Goal: Task Accomplishment & Management: Use online tool/utility

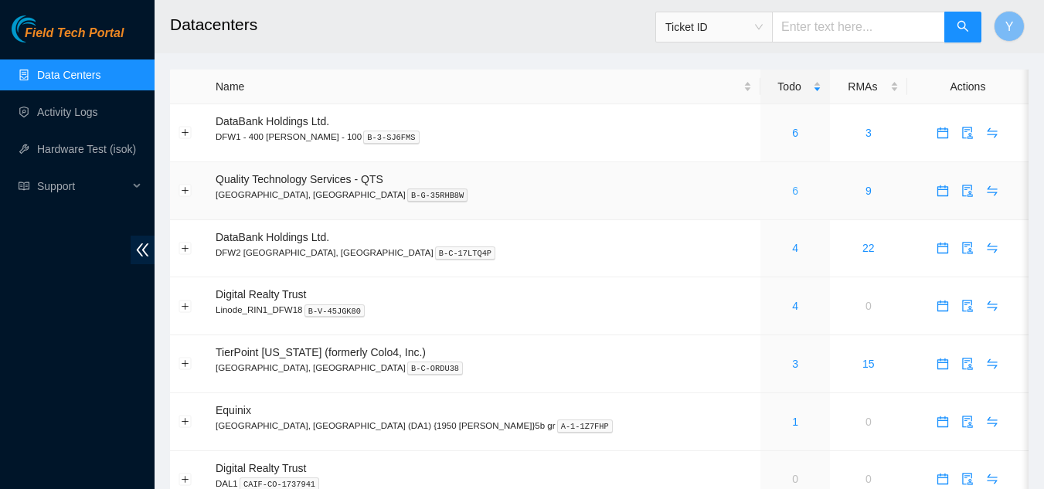
click at [792, 192] on link "6" at bounding box center [795, 191] width 6 height 12
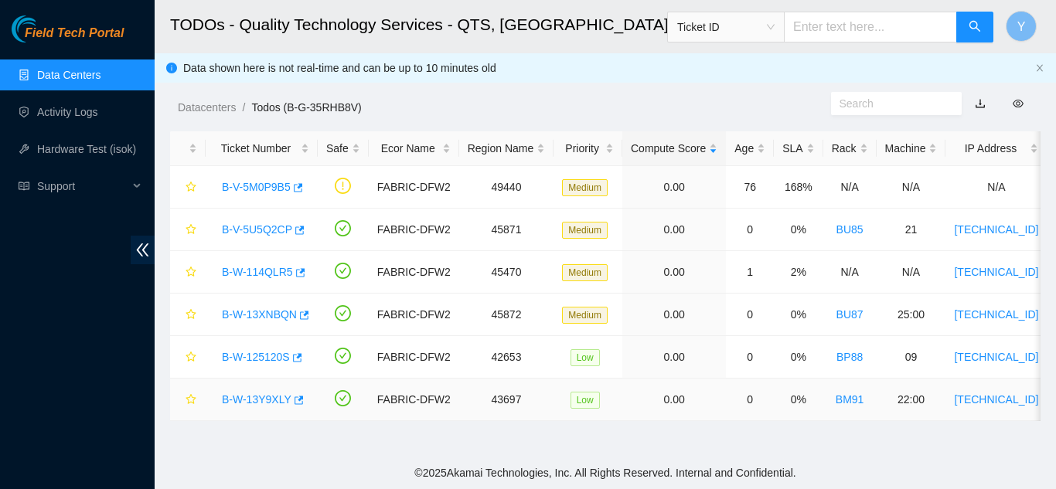
click at [253, 400] on link "B-W-13Y9XLY" at bounding box center [257, 399] width 70 height 12
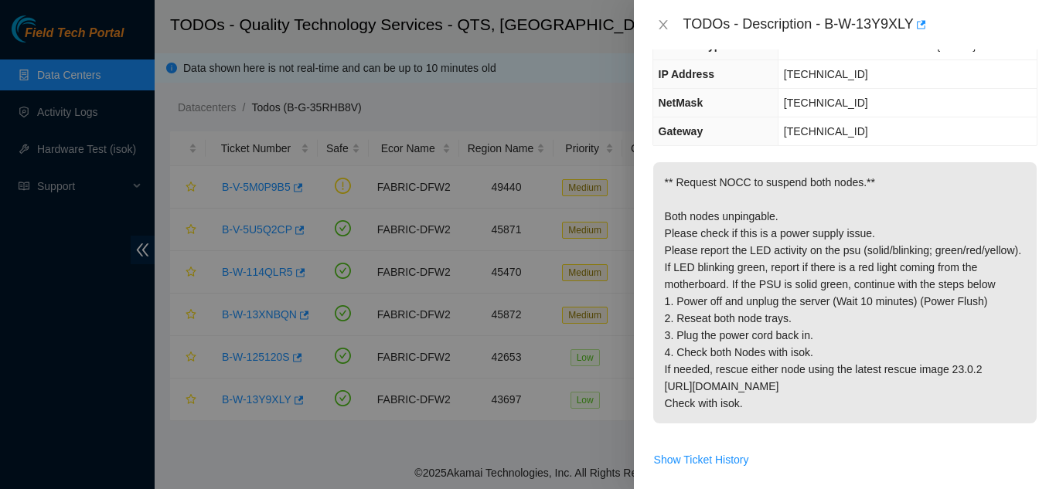
scroll to position [155, 0]
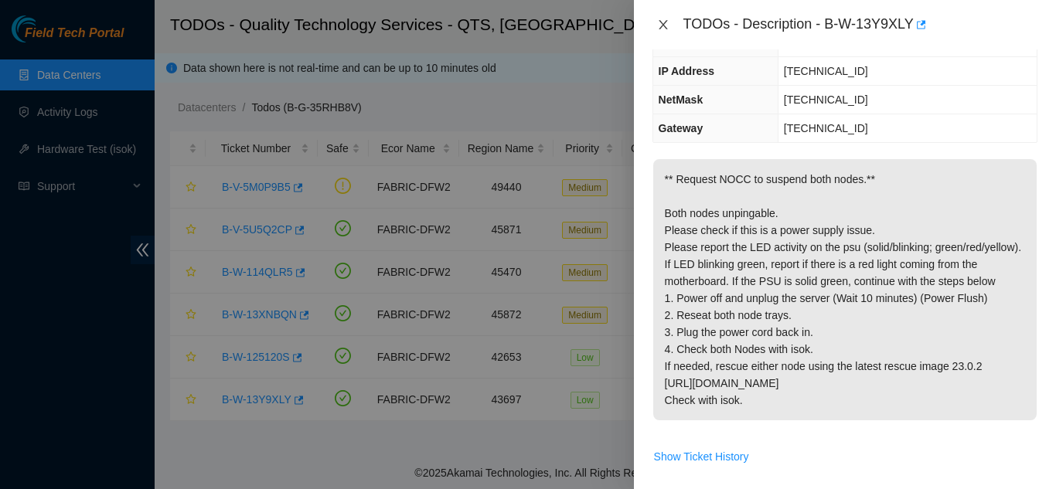
drag, startPoint x: 661, startPoint y: 21, endPoint x: 686, endPoint y: 79, distance: 63.3
click at [665, 25] on icon "close" at bounding box center [663, 25] width 12 height 12
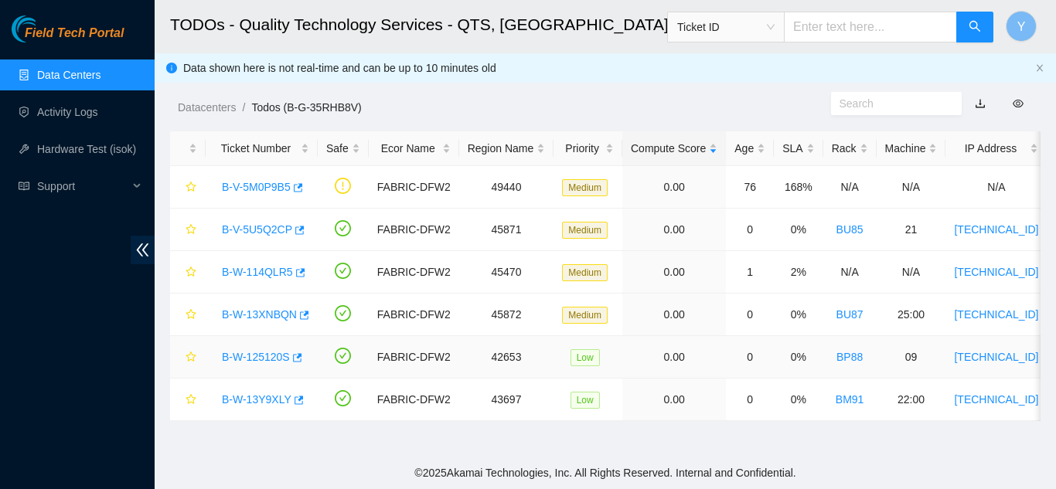
scroll to position [206, 0]
click at [249, 353] on link "B-W-125120S" at bounding box center [256, 357] width 68 height 12
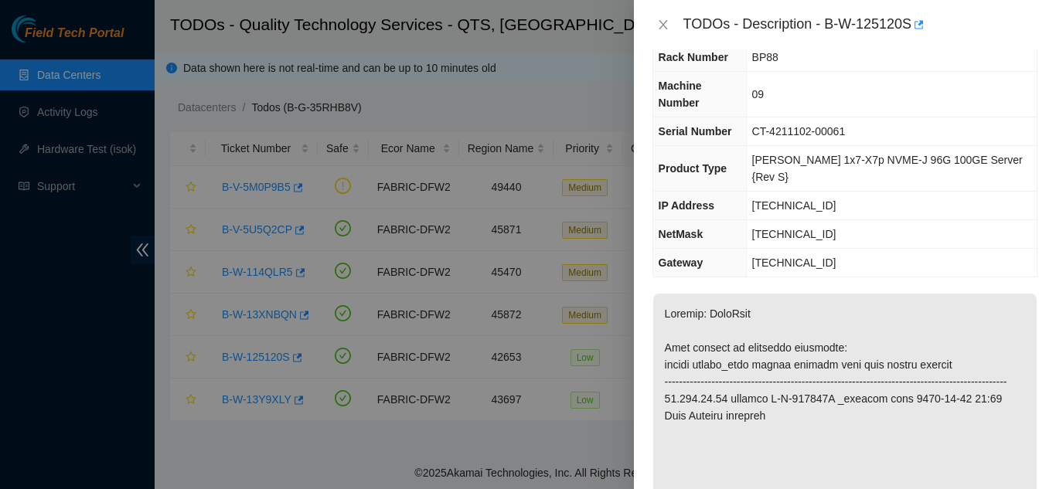
scroll to position [0, 0]
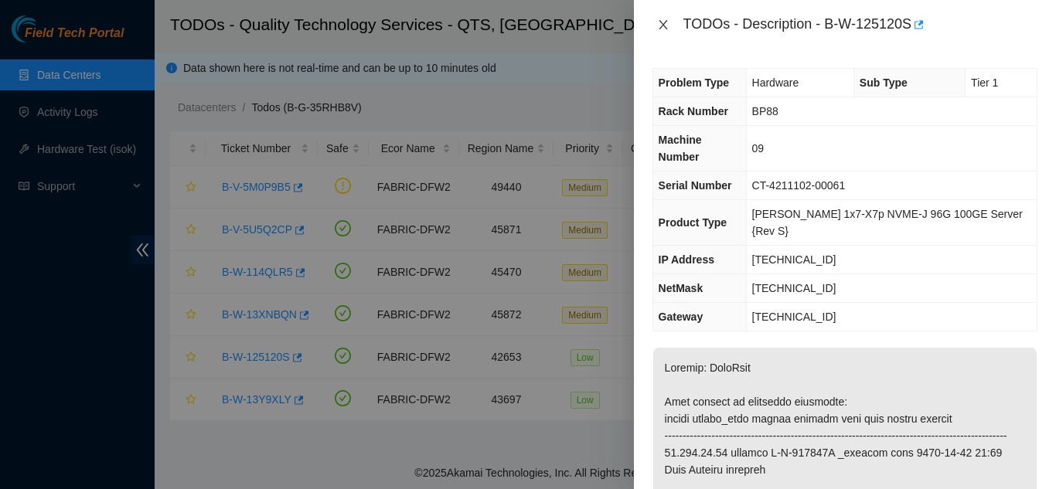
drag, startPoint x: 665, startPoint y: 24, endPoint x: 713, endPoint y: 148, distance: 133.3
click at [671, 29] on button "Close" at bounding box center [663, 25] width 22 height 15
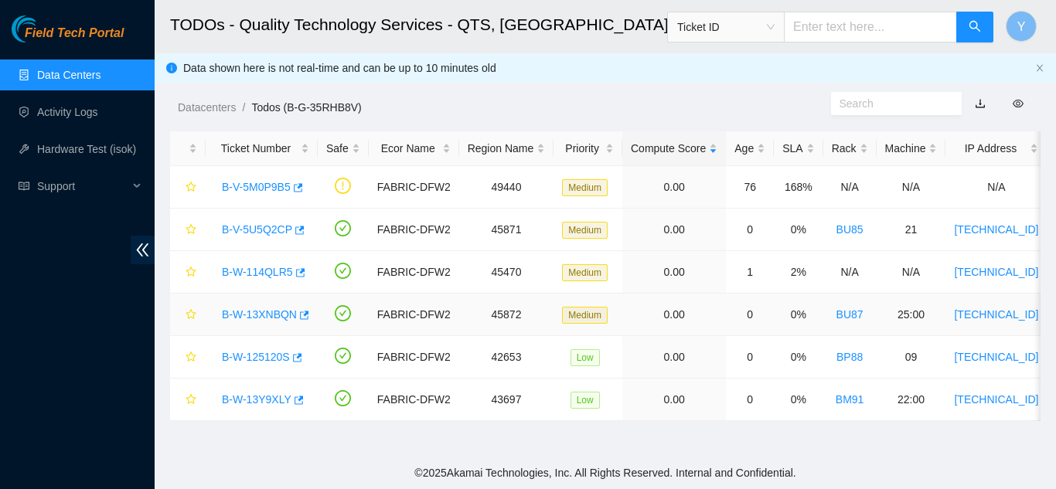
click at [270, 311] on link "B-W-13XNBQN" at bounding box center [259, 314] width 75 height 12
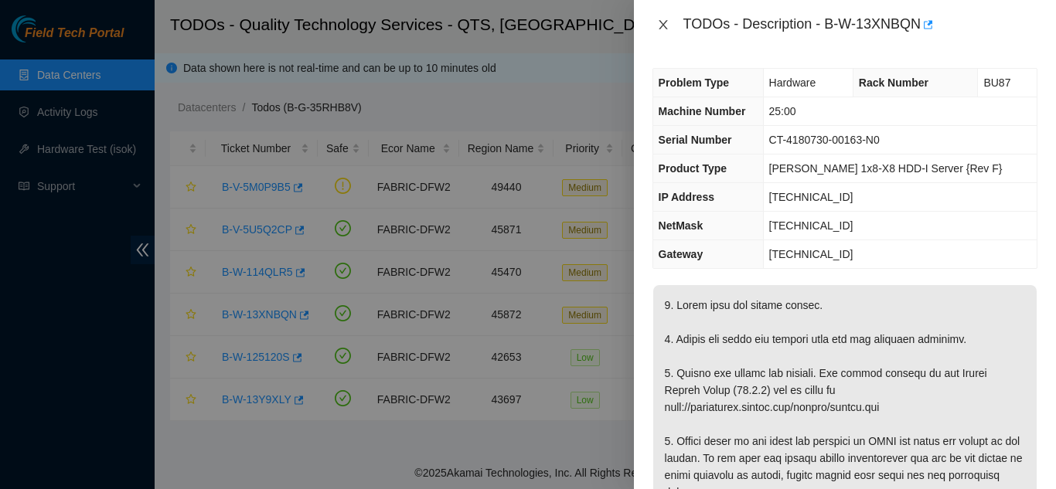
drag, startPoint x: 663, startPoint y: 21, endPoint x: 660, endPoint y: 76, distance: 55.0
click at [664, 22] on icon "close" at bounding box center [663, 25] width 12 height 12
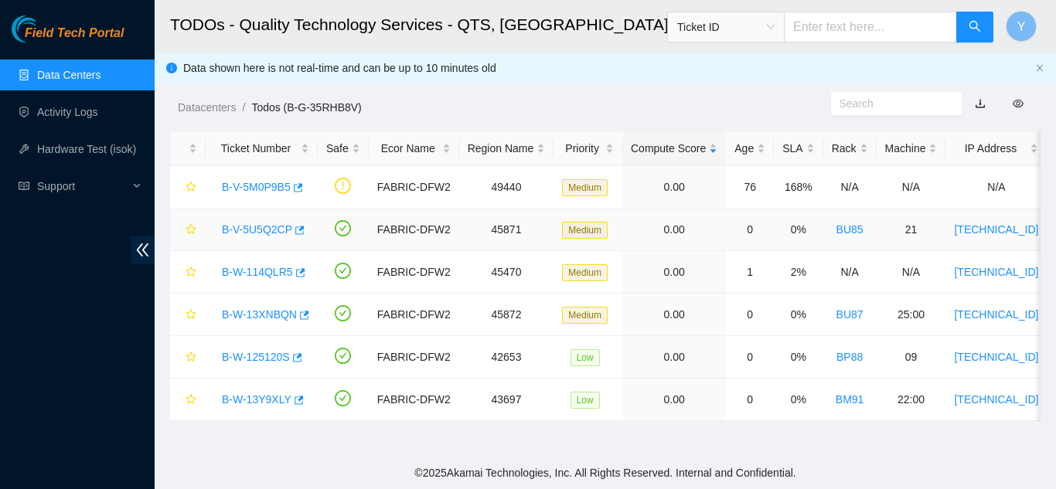
click at [264, 225] on link "B-V-5U5Q2CP" at bounding box center [257, 229] width 70 height 12
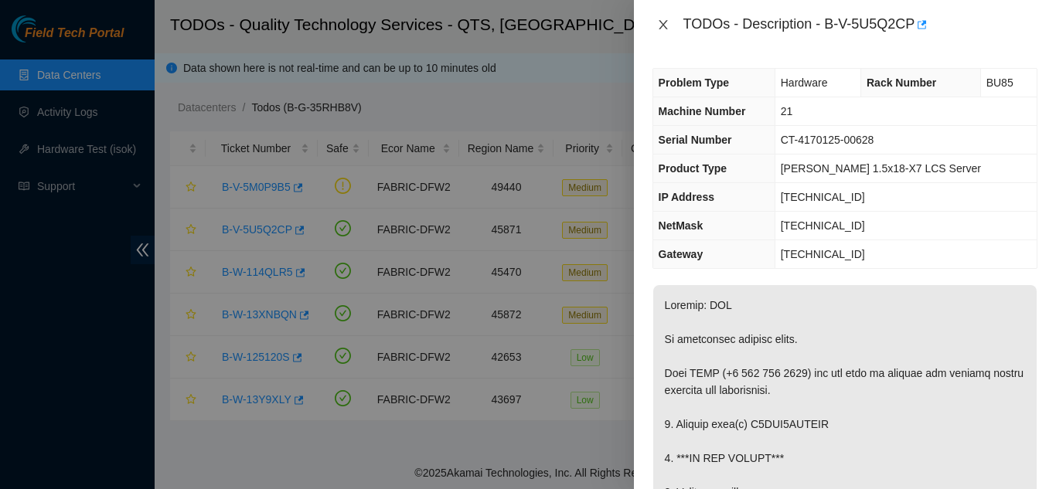
click at [662, 26] on icon "close" at bounding box center [663, 25] width 12 height 12
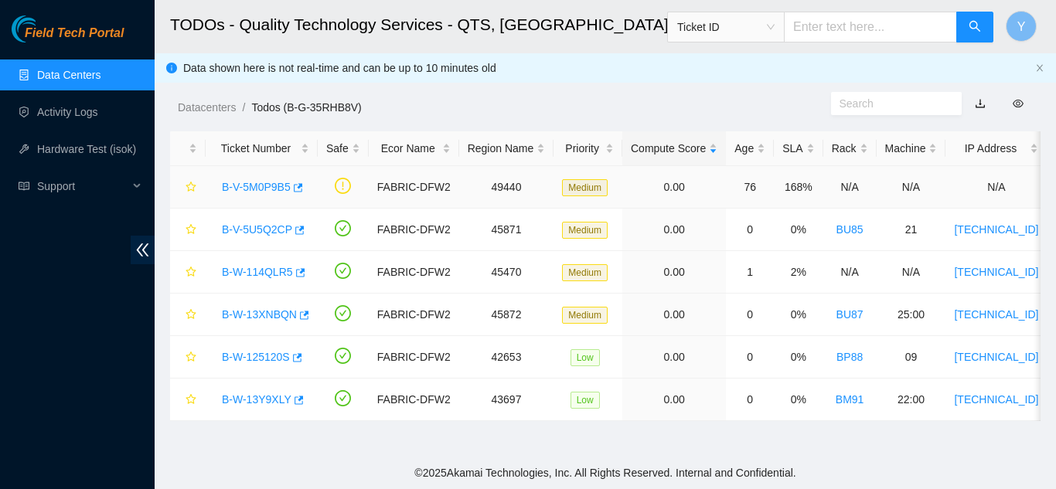
click at [262, 184] on link "B-V-5M0P9B5" at bounding box center [256, 187] width 69 height 12
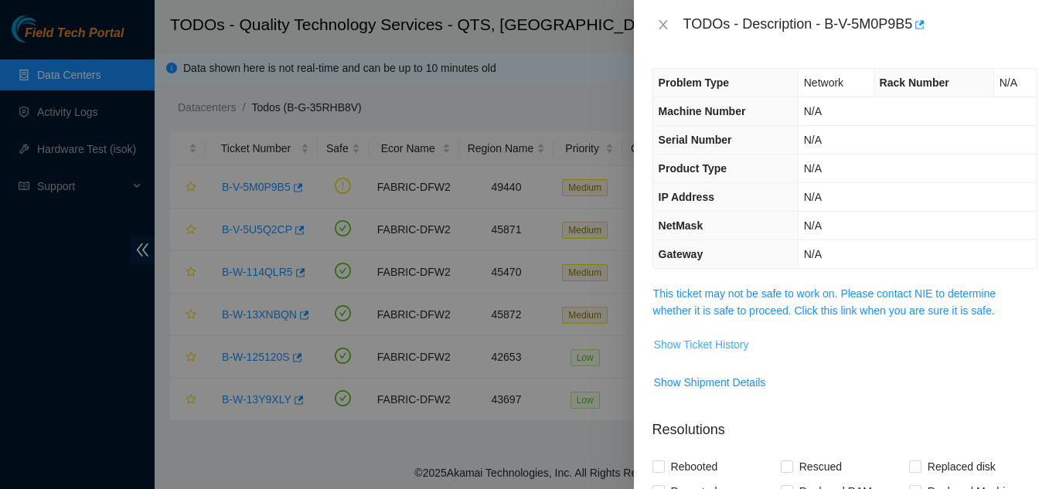
click at [699, 342] on span "Show Ticket History" at bounding box center [701, 344] width 95 height 17
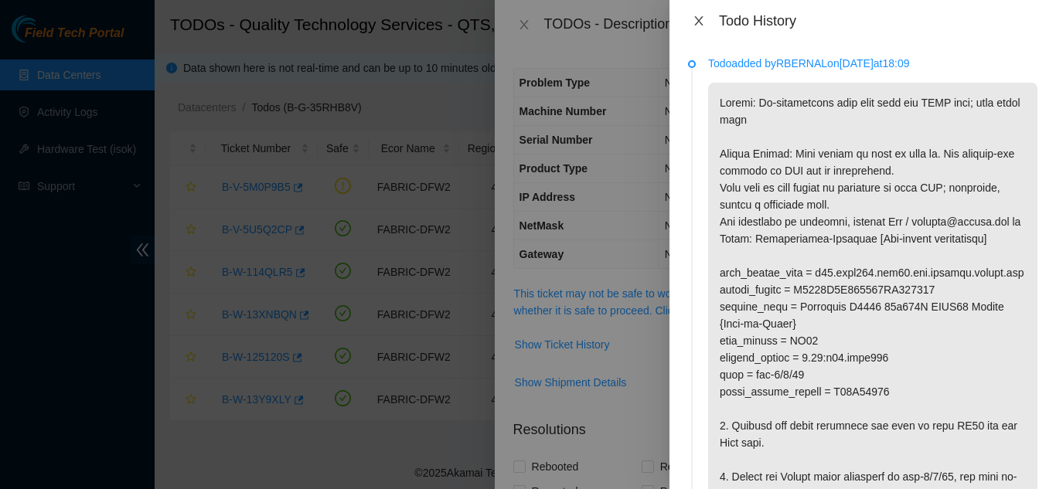
click at [698, 19] on icon "close" at bounding box center [698, 21] width 12 height 12
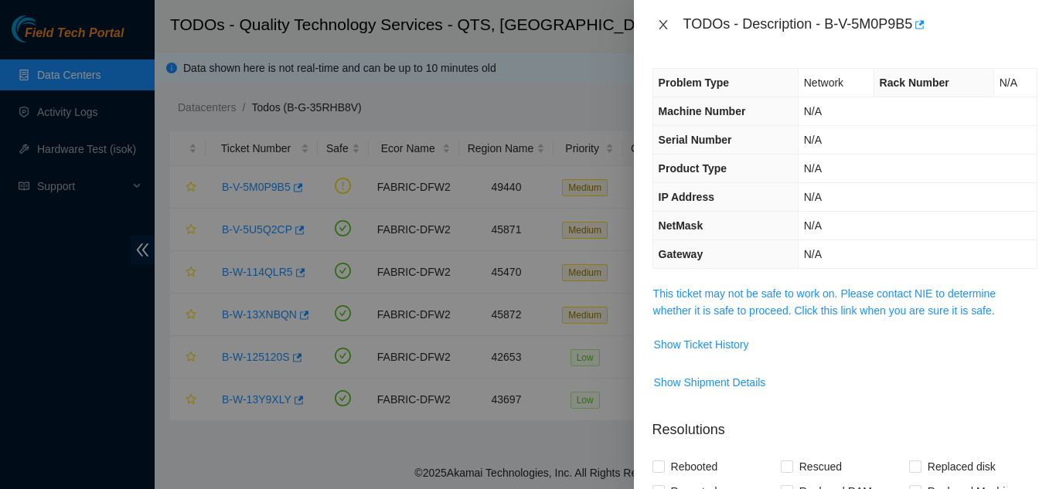
click at [662, 22] on icon "close" at bounding box center [663, 25] width 12 height 12
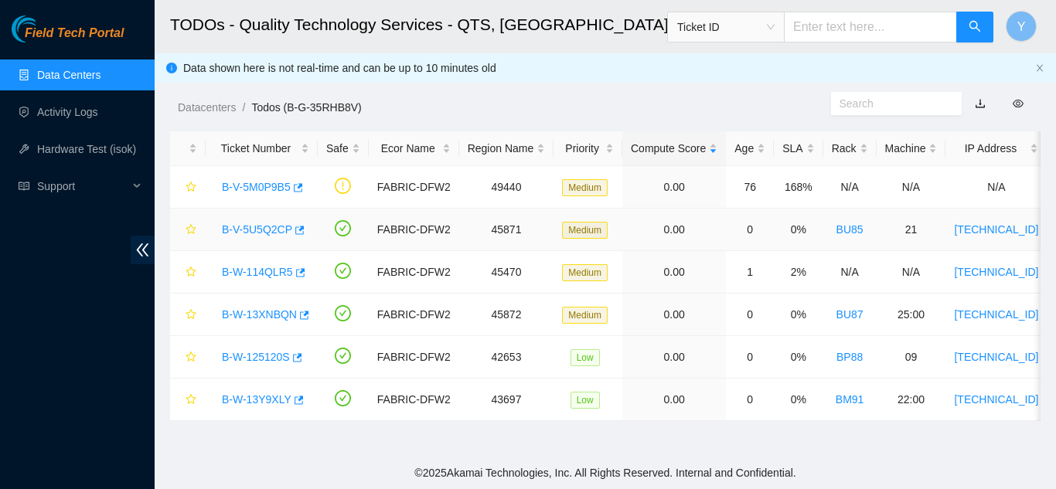
click at [252, 229] on link "B-V-5U5Q2CP" at bounding box center [257, 229] width 70 height 12
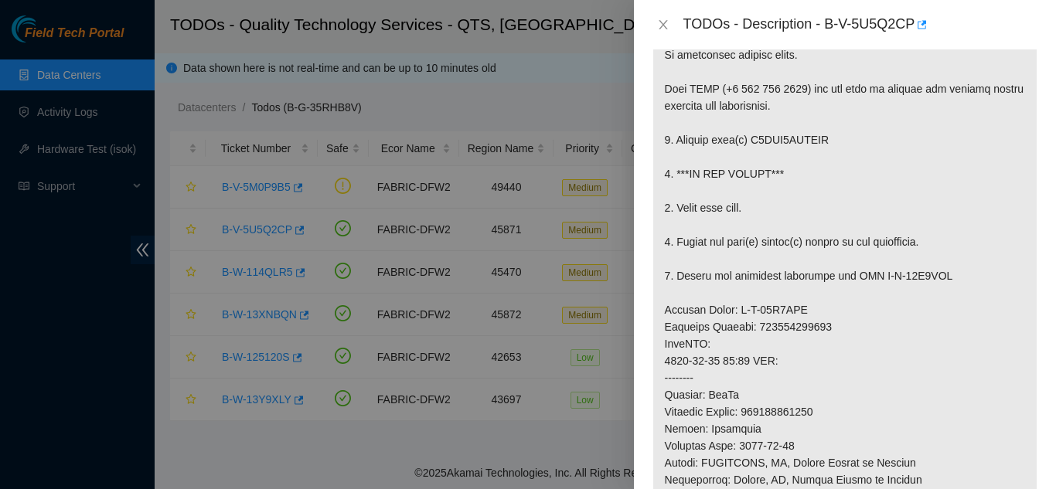
scroll to position [309, 0]
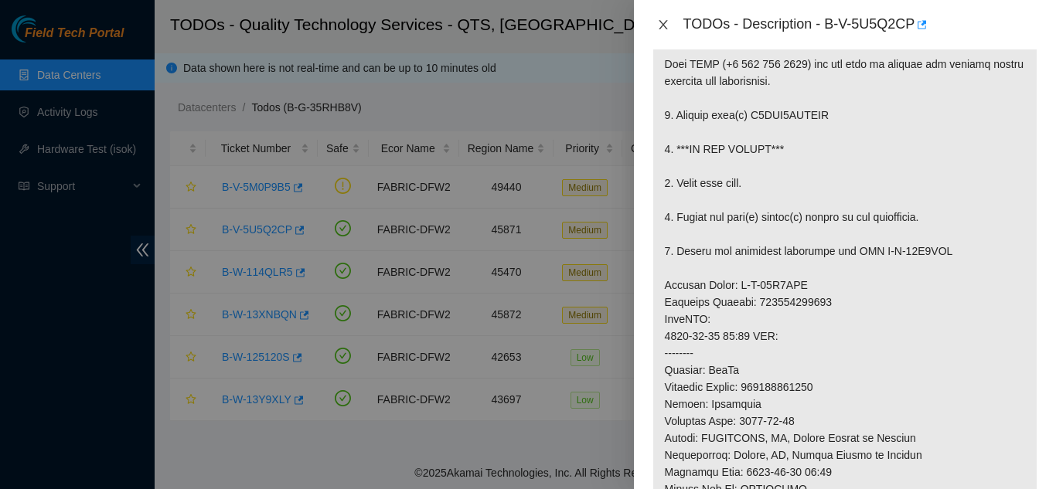
click at [661, 22] on icon "close" at bounding box center [663, 25] width 12 height 12
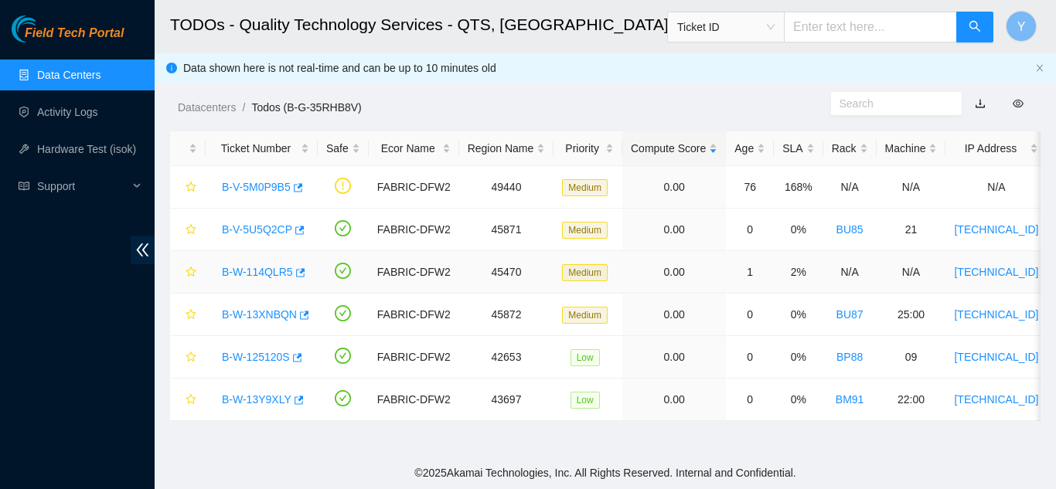
scroll to position [360, 0]
click at [262, 226] on link "B-V-5U5Q2CP" at bounding box center [257, 229] width 70 height 12
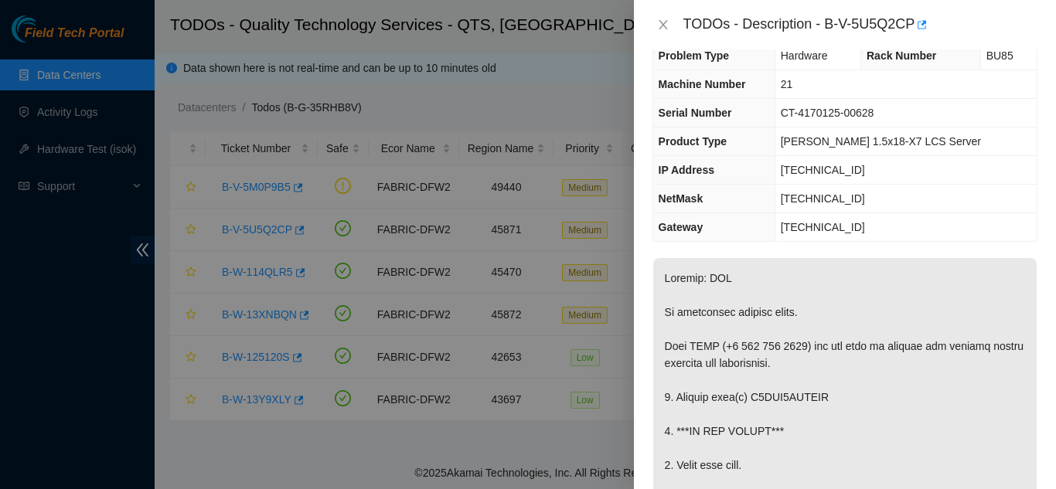
scroll to position [0, 0]
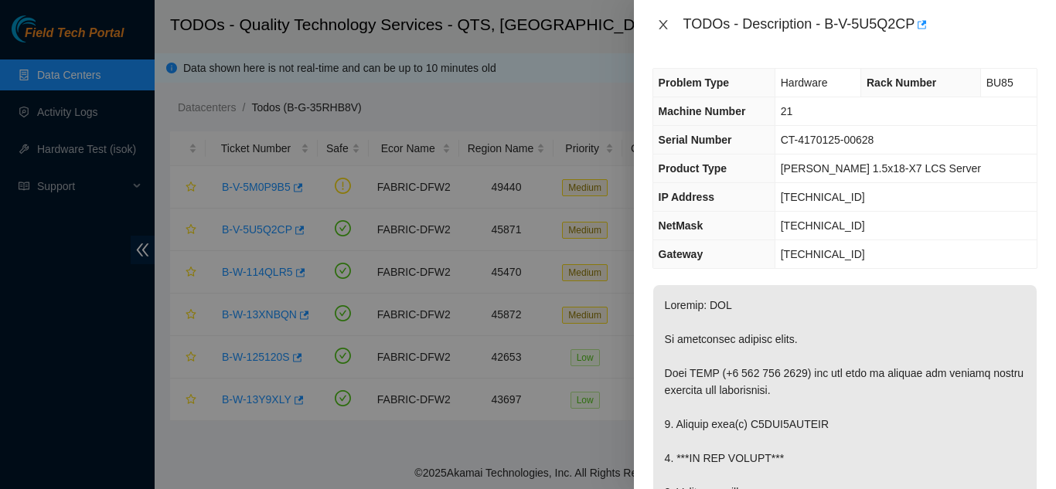
click at [664, 28] on icon "close" at bounding box center [663, 25] width 12 height 12
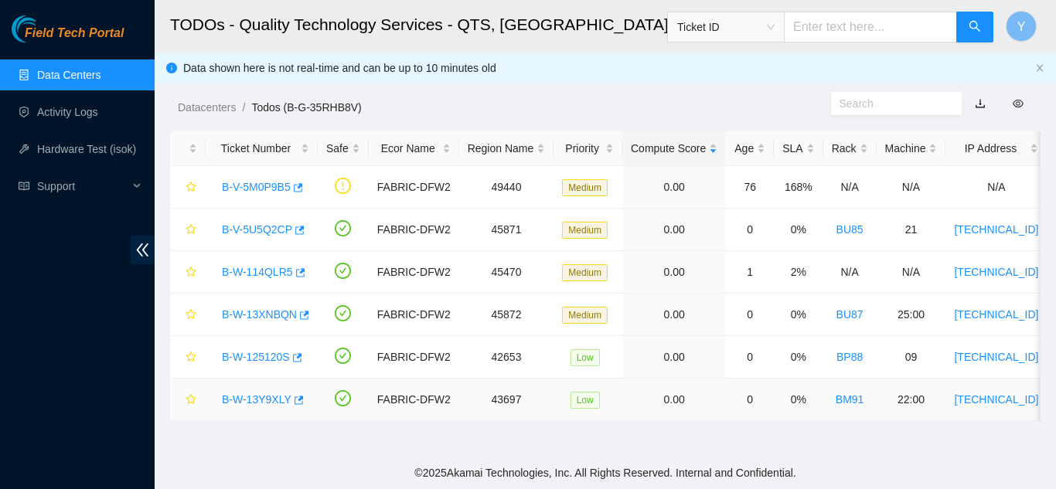
click at [266, 398] on link "B-W-13Y9XLY" at bounding box center [257, 399] width 70 height 12
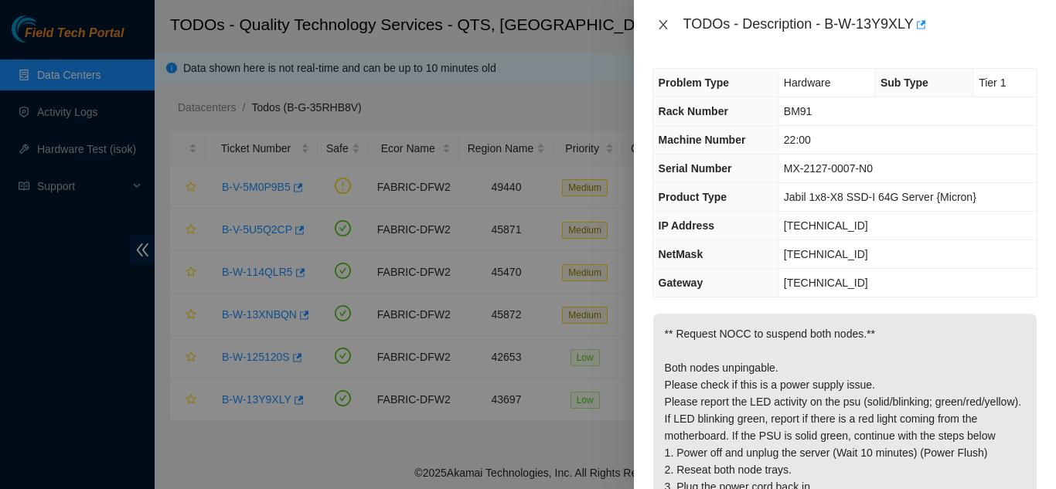
drag, startPoint x: 668, startPoint y: 26, endPoint x: 681, endPoint y: 62, distance: 37.6
click at [668, 28] on icon "close" at bounding box center [663, 25] width 12 height 12
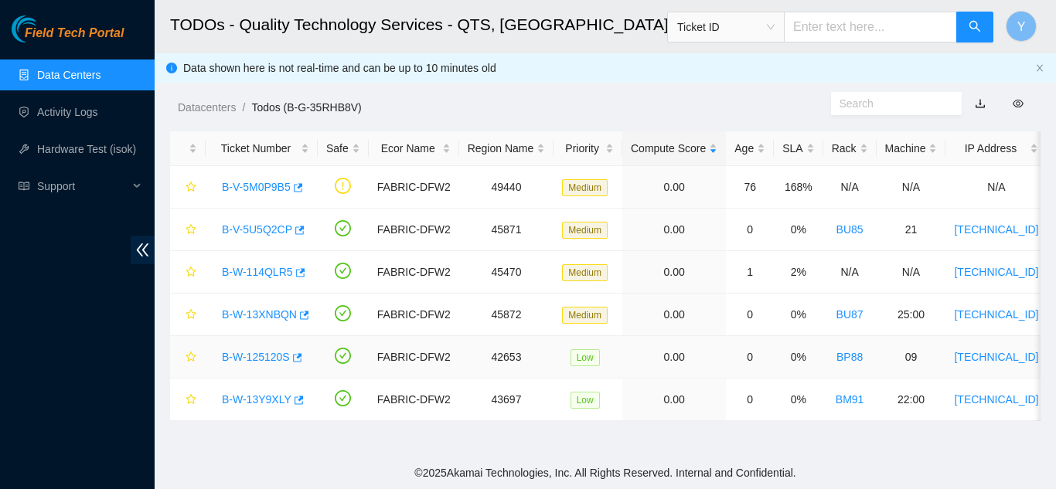
click at [260, 353] on link "B-W-125120S" at bounding box center [256, 357] width 68 height 12
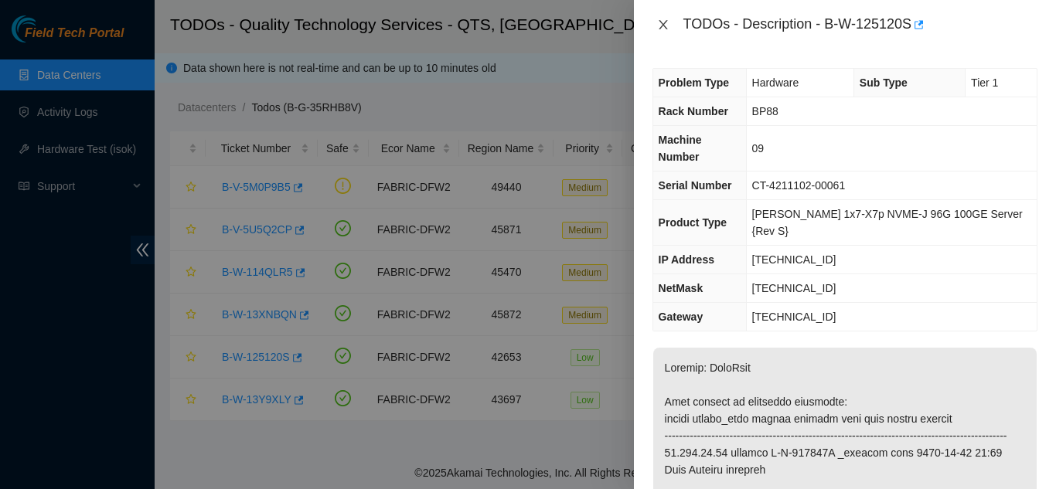
click at [665, 22] on icon "close" at bounding box center [663, 25] width 12 height 12
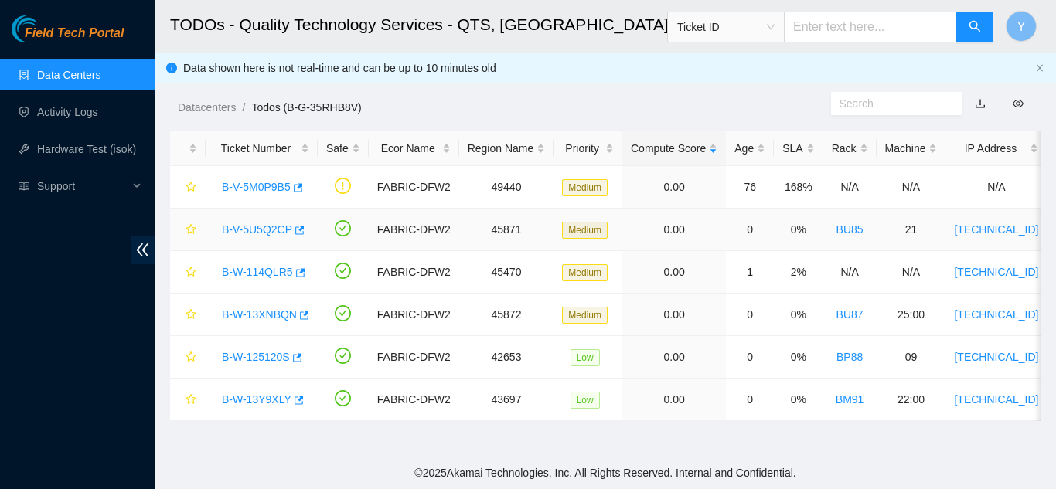
click at [260, 223] on link "B-V-5U5Q2CP" at bounding box center [257, 229] width 70 height 12
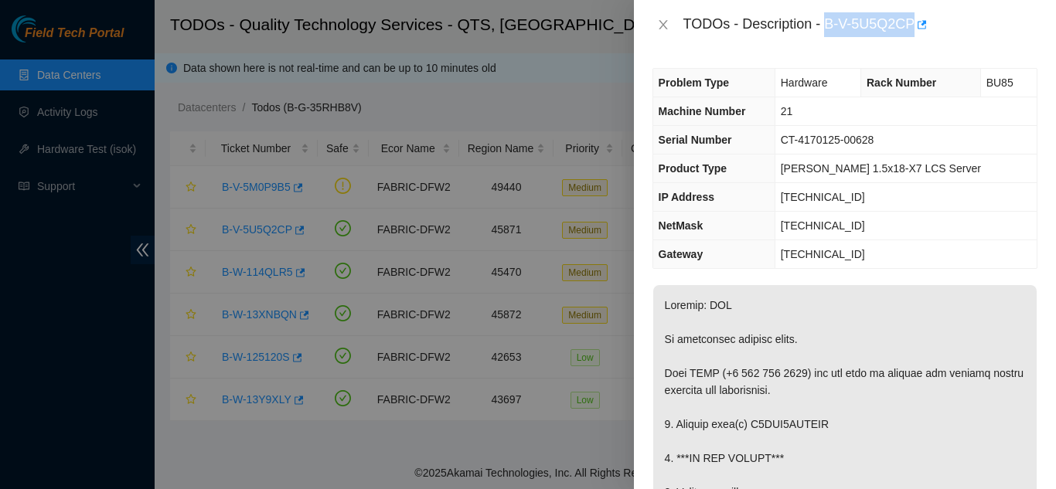
drag, startPoint x: 825, startPoint y: 26, endPoint x: 910, endPoint y: 29, distance: 85.1
click at [910, 29] on div "TODOs - Description - B-V-5U5Q2CP" at bounding box center [860, 24] width 354 height 25
copy div "B-V-5U5Q2CP"
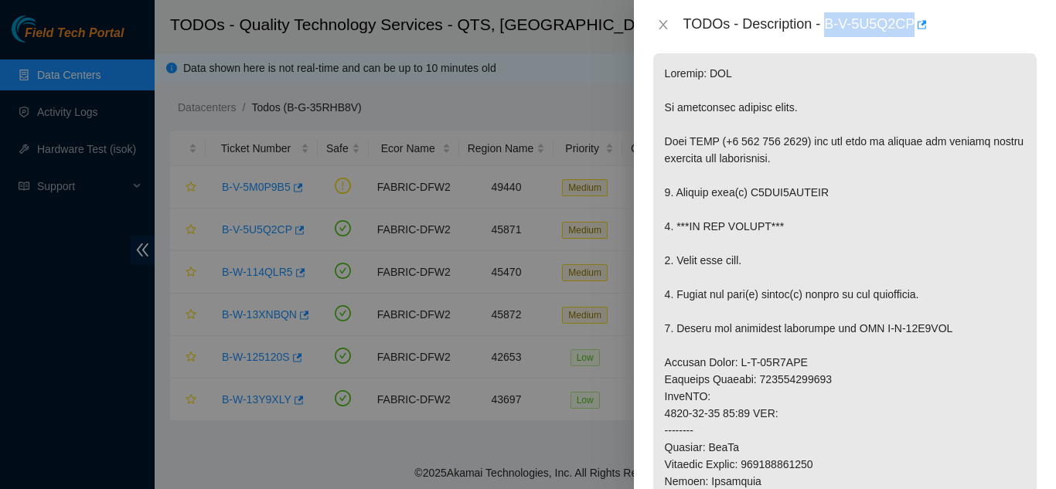
scroll to position [309, 0]
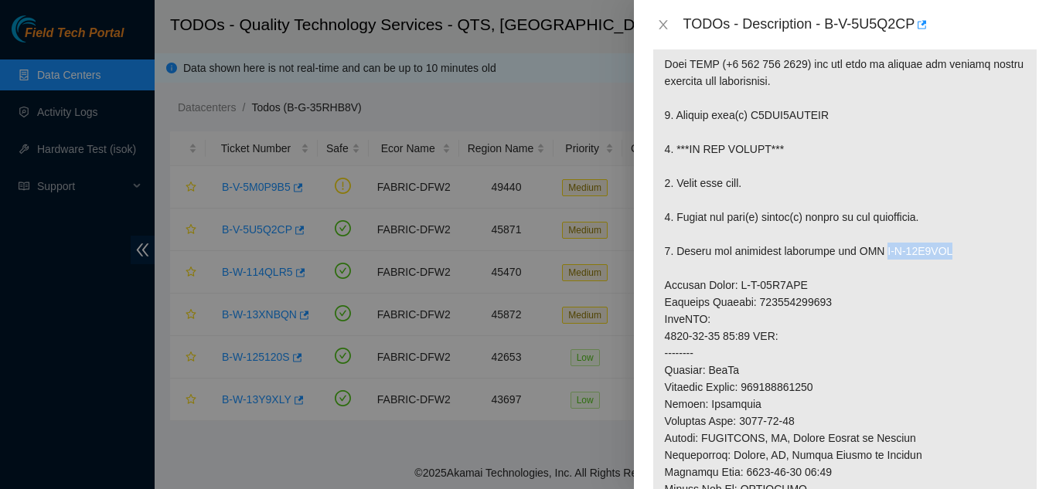
drag, startPoint x: 872, startPoint y: 250, endPoint x: 950, endPoint y: 250, distance: 78.0
click at [950, 250] on p at bounding box center [844, 344] width 383 height 737
copy p "B-W-13R2ZEO"
drag, startPoint x: 733, startPoint y: 287, endPoint x: 804, endPoint y: 287, distance: 71.1
click at [804, 287] on p at bounding box center [844, 344] width 383 height 737
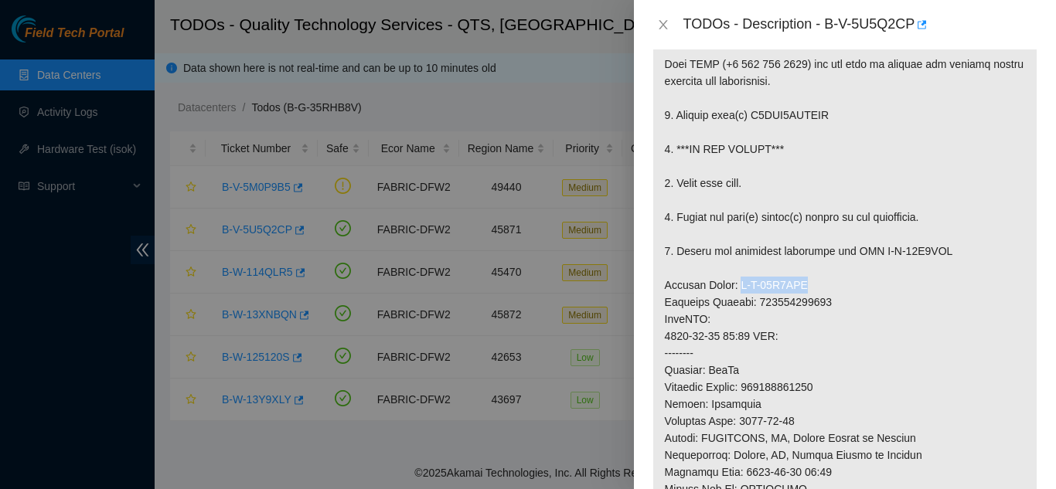
copy p "B-W-13R2ZEF"
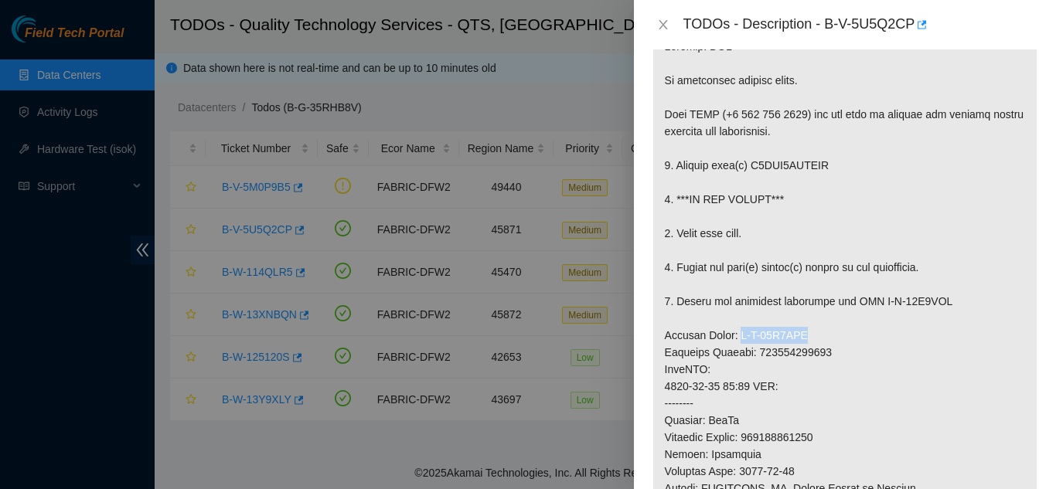
scroll to position [232, 0]
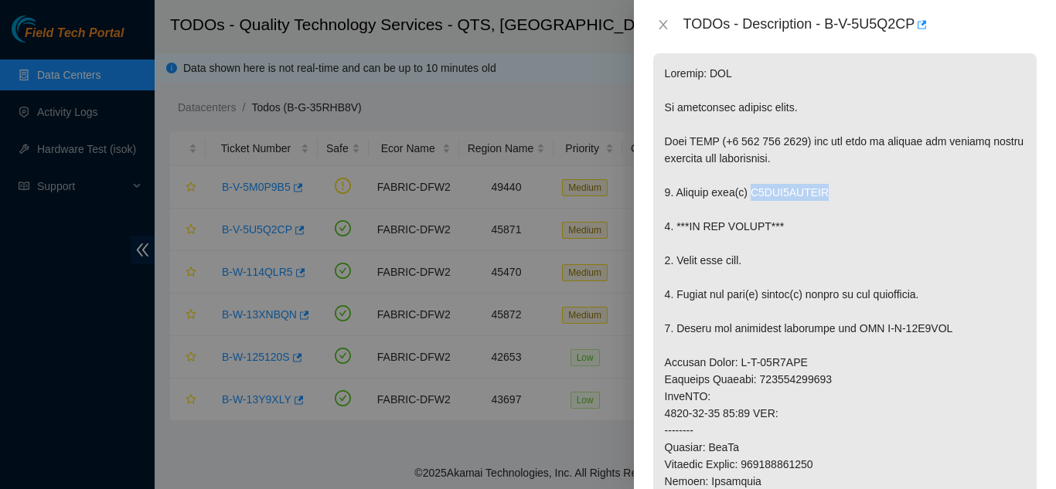
drag, startPoint x: 748, startPoint y: 191, endPoint x: 832, endPoint y: 189, distance: 84.3
click at [832, 189] on p at bounding box center [844, 421] width 383 height 737
copy p "Y6CAK0WJFSYC"
click at [663, 22] on icon "close" at bounding box center [663, 25] width 12 height 12
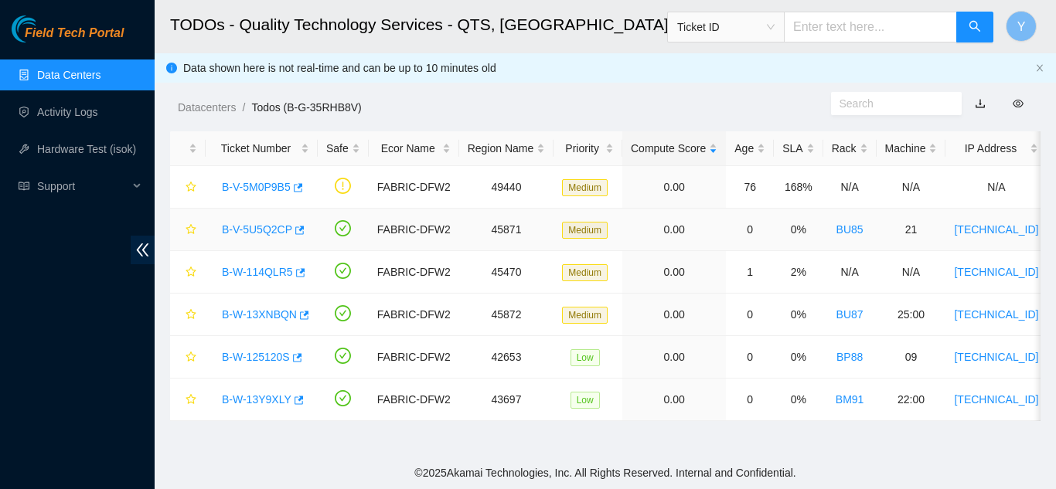
scroll to position [283, 0]
click at [256, 354] on link "B-W-125120S" at bounding box center [256, 357] width 68 height 12
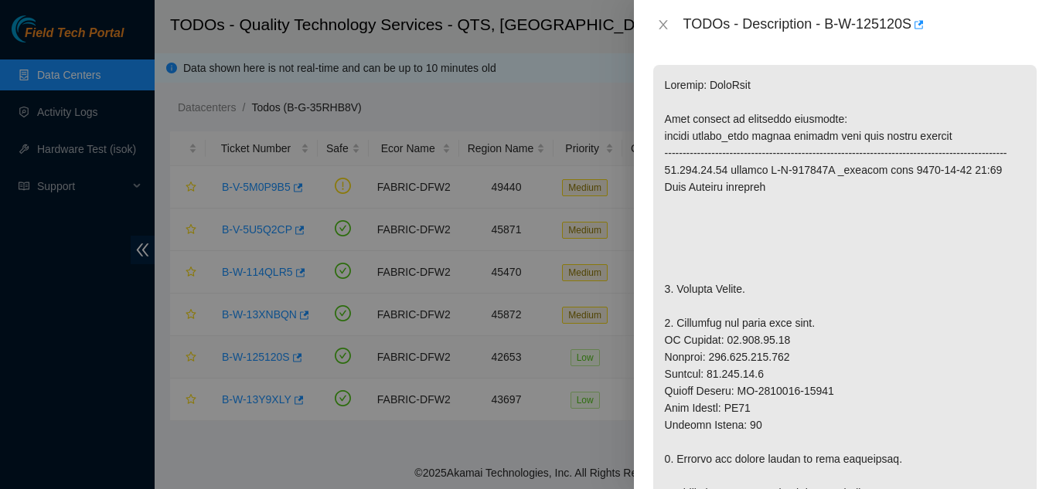
scroll to position [260, 0]
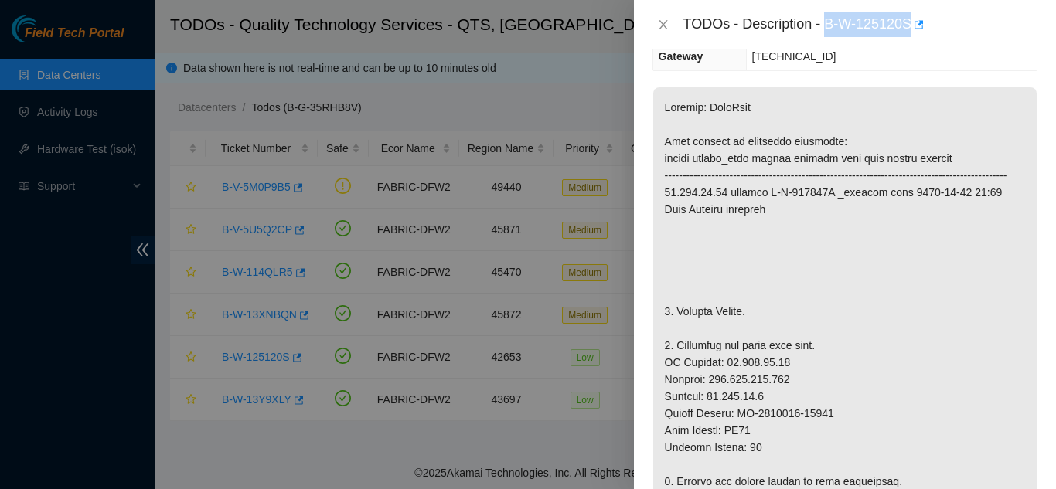
drag, startPoint x: 824, startPoint y: 27, endPoint x: 910, endPoint y: 32, distance: 86.7
click at [910, 32] on div "TODOs - Description - B-W-125120S" at bounding box center [860, 24] width 354 height 25
copy div "B-W-125120S"
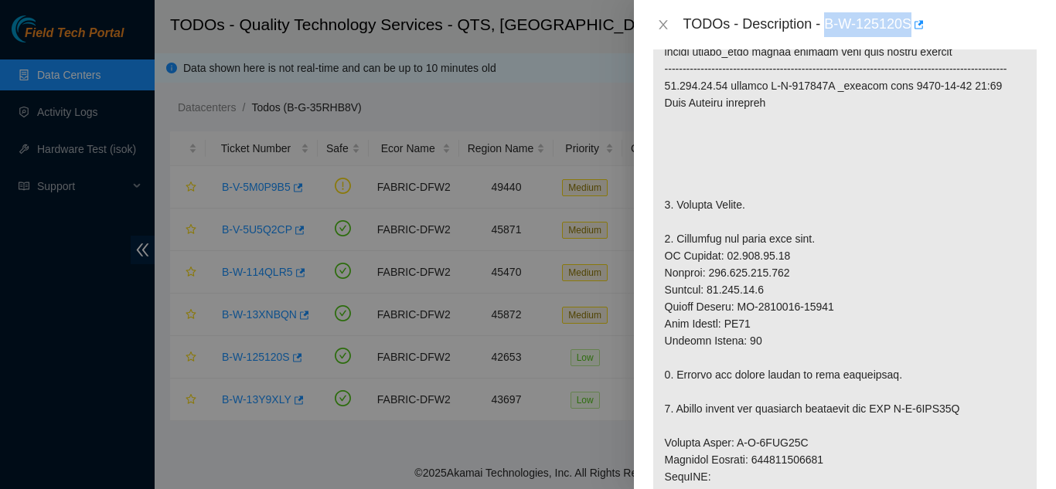
scroll to position [415, 0]
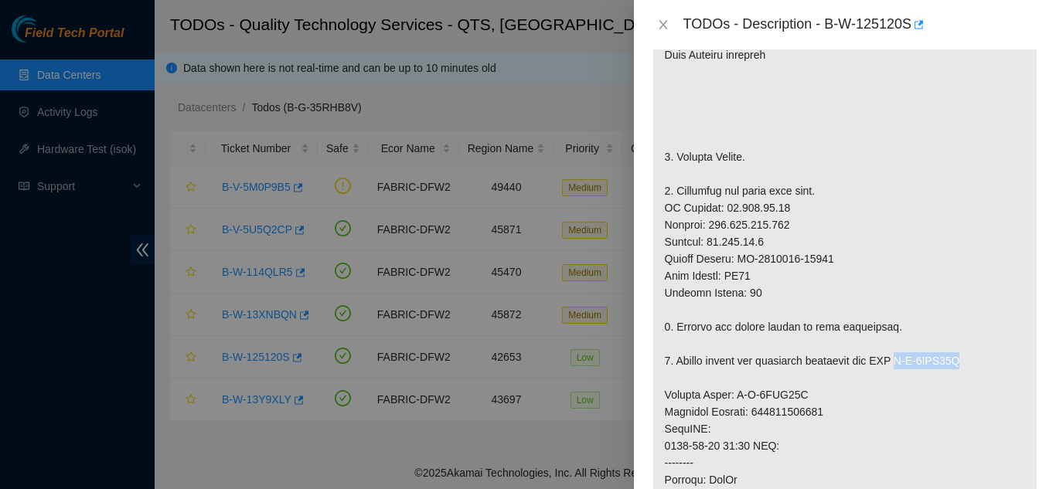
drag, startPoint x: 902, startPoint y: 344, endPoint x: 988, endPoint y: 349, distance: 85.9
click at [988, 349] on p at bounding box center [844, 386] width 383 height 907
copy p "B-V-5TMG35N"
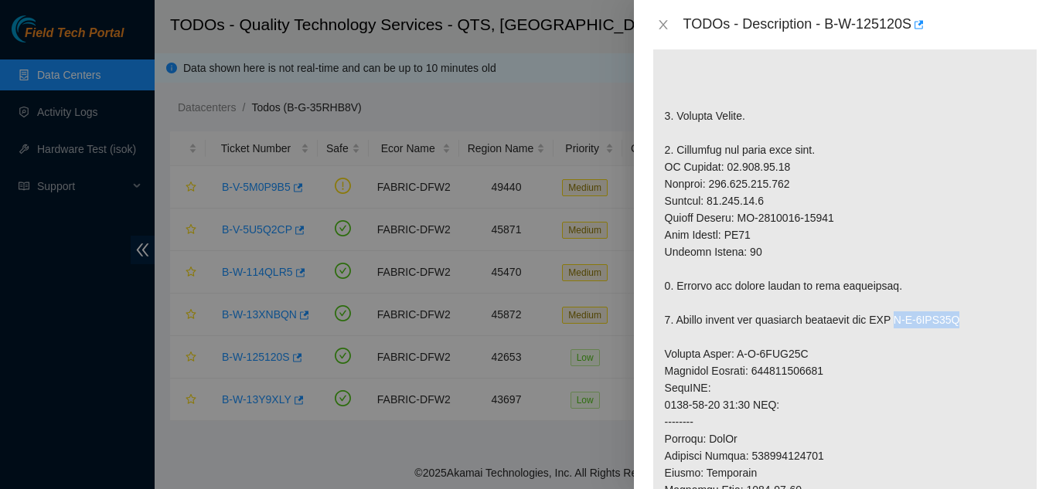
scroll to position [492, 0]
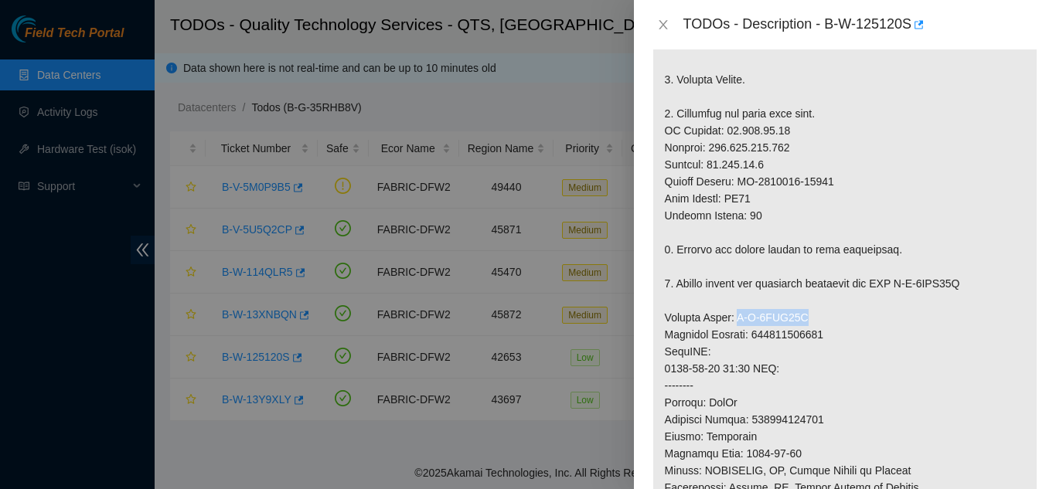
drag, startPoint x: 733, startPoint y: 300, endPoint x: 806, endPoint y: 294, distance: 72.9
click at [806, 294] on p at bounding box center [844, 308] width 383 height 907
copy p "B-V-5TMG34U"
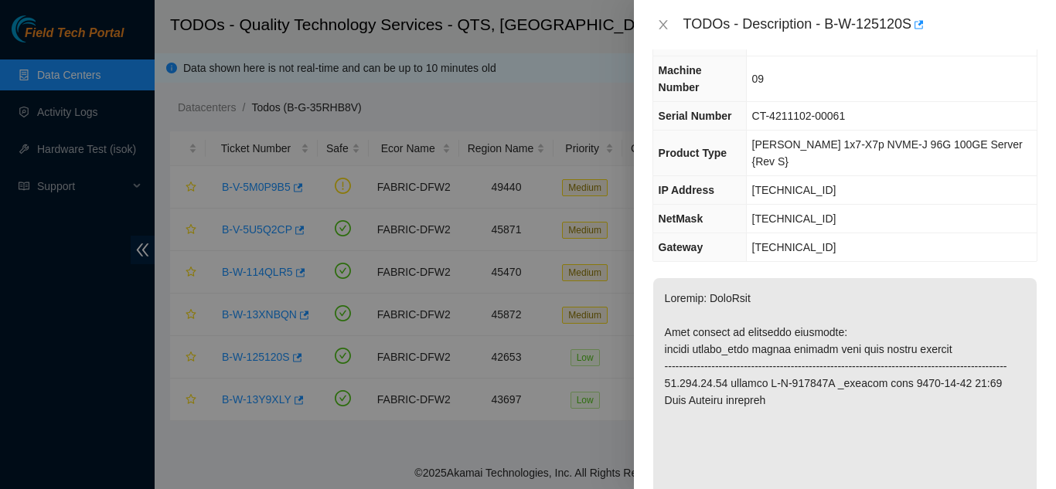
scroll to position [0, 0]
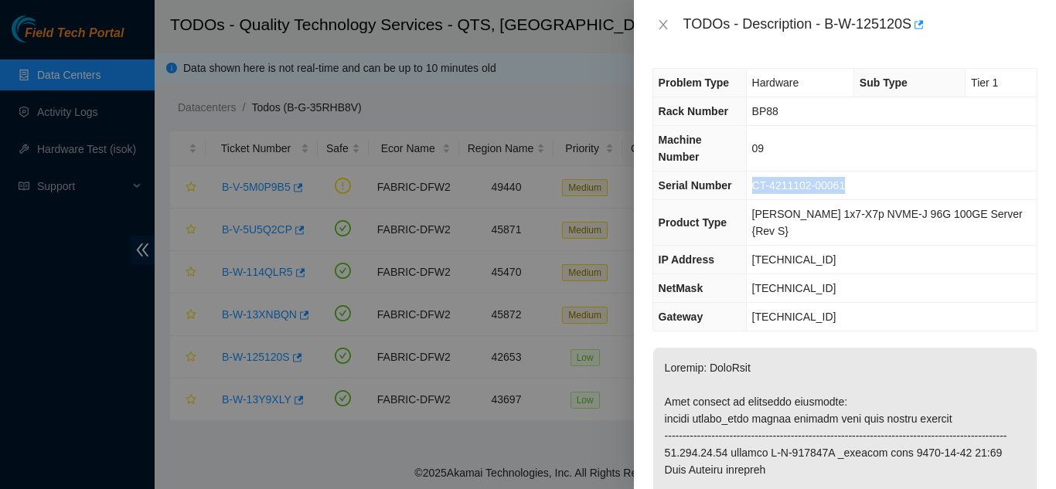
drag, startPoint x: 767, startPoint y: 169, endPoint x: 860, endPoint y: 170, distance: 93.5
click at [860, 172] on td "CT-4211102-00061" at bounding box center [891, 186] width 291 height 29
copy span "CT-4211102-00061"
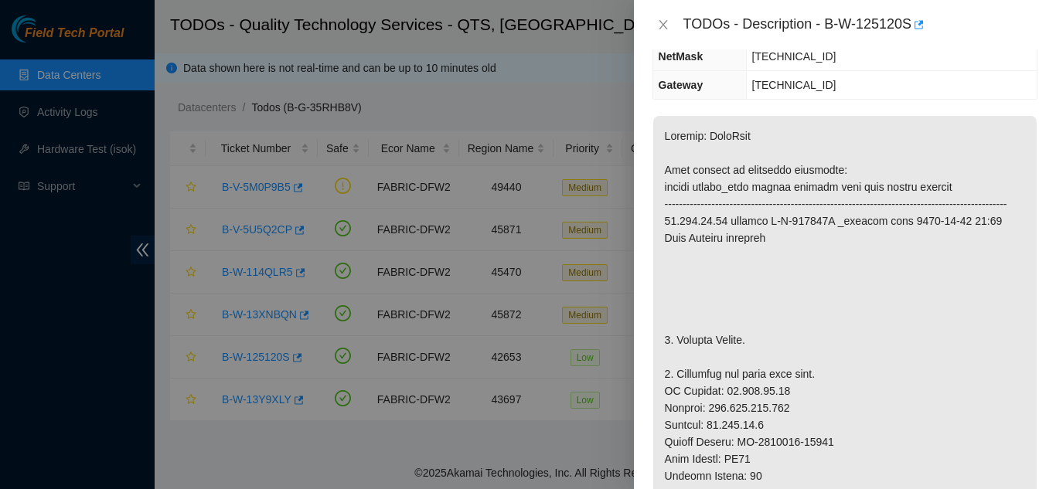
scroll to position [309, 0]
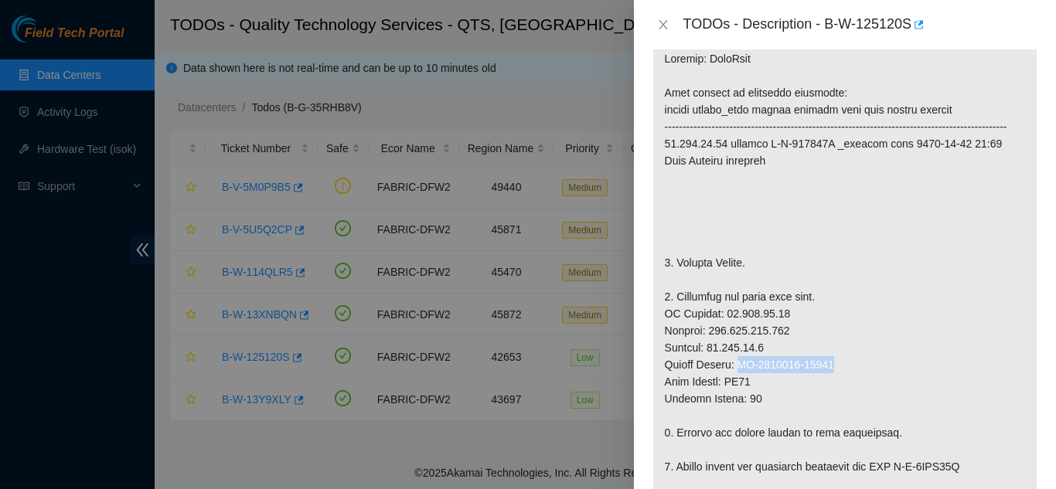
drag, startPoint x: 738, startPoint y: 348, endPoint x: 835, endPoint y: 348, distance: 96.6
click at [835, 348] on p at bounding box center [844, 492] width 383 height 907
copy p "CT-4220210-00112"
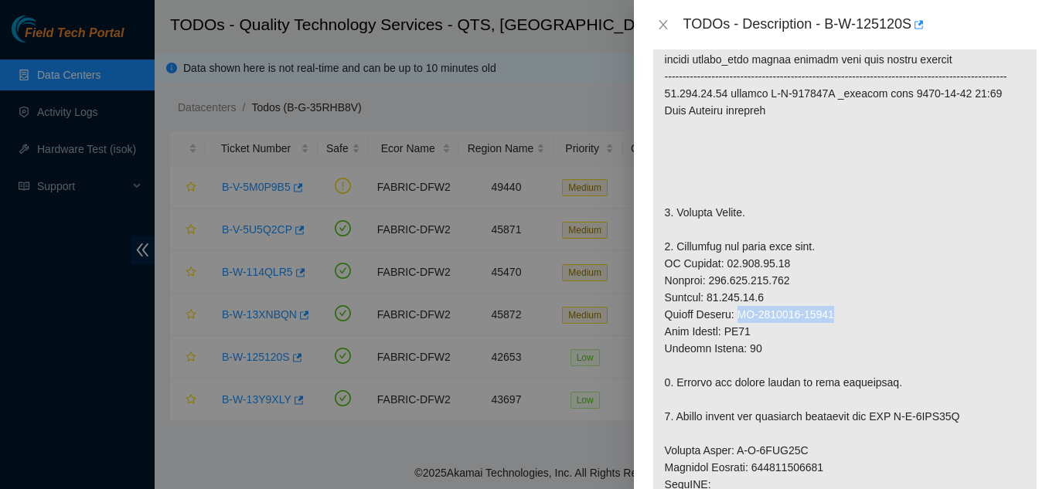
scroll to position [386, 0]
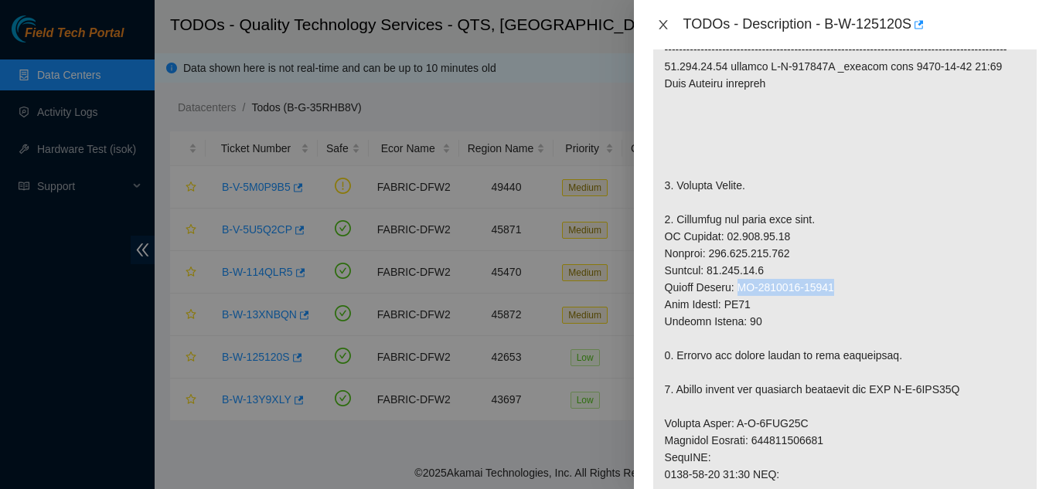
click at [658, 22] on icon "close" at bounding box center [663, 25] width 12 height 12
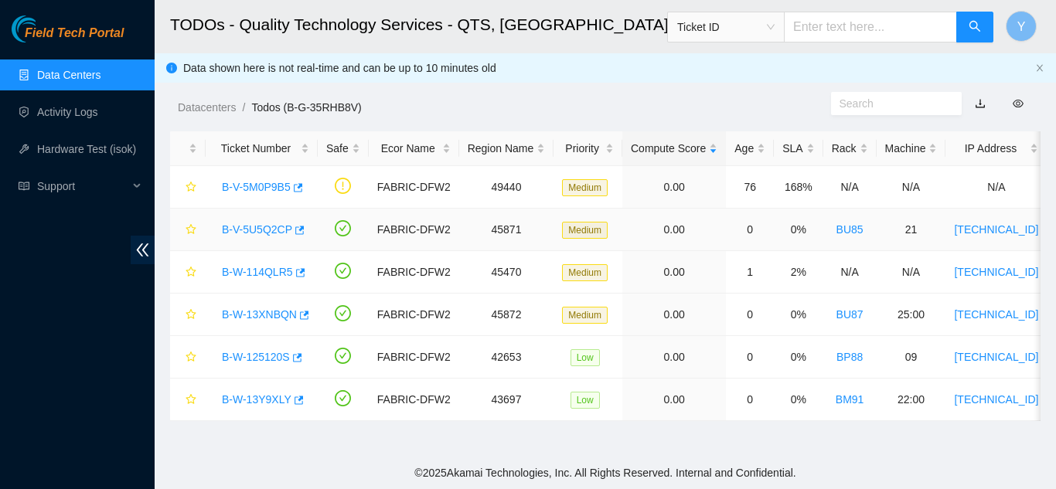
scroll to position [409, 0]
click at [253, 271] on link "B-W-114QLR5" at bounding box center [257, 272] width 71 height 12
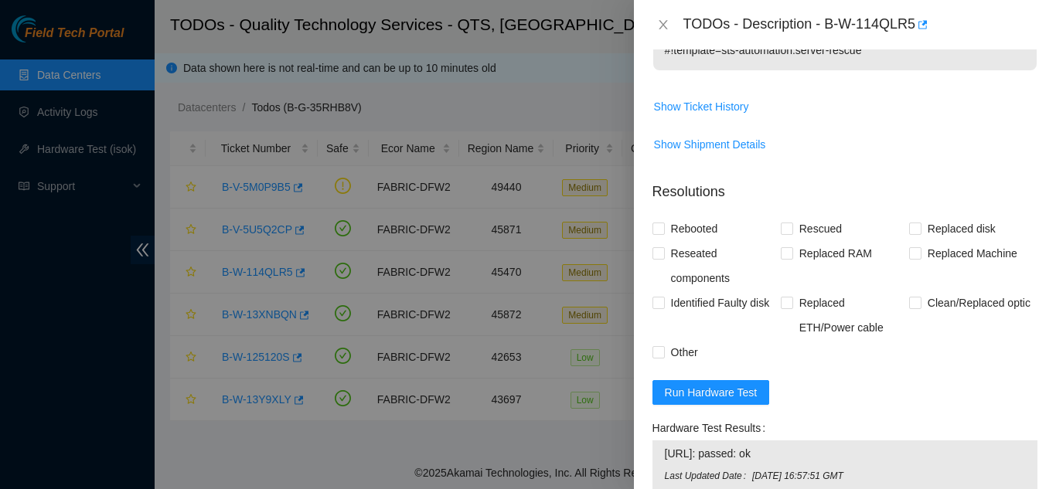
scroll to position [464, 0]
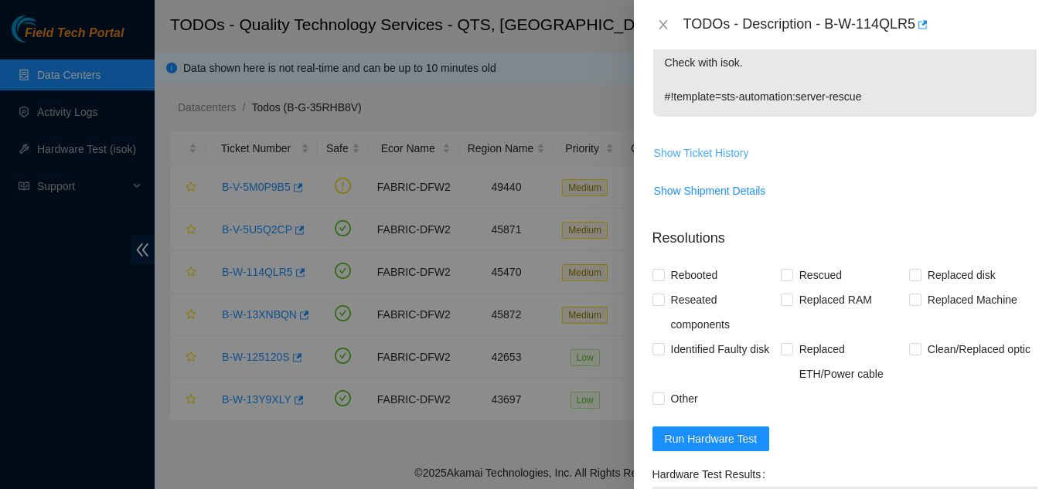
click at [710, 148] on span "Show Ticket History" at bounding box center [701, 153] width 95 height 17
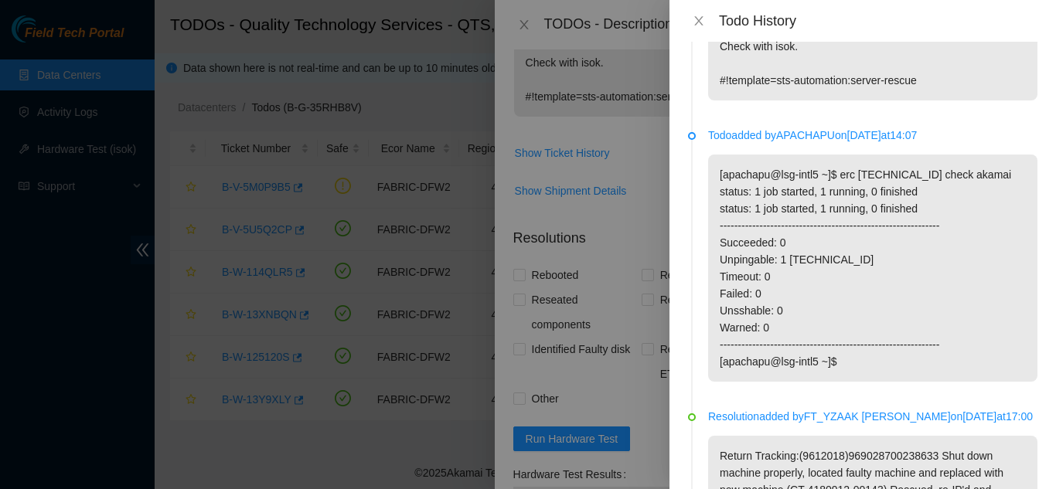
scroll to position [309, 0]
drag, startPoint x: 695, startPoint y: 22, endPoint x: 702, endPoint y: 30, distance: 10.5
click at [696, 24] on icon "close" at bounding box center [698, 21] width 12 height 12
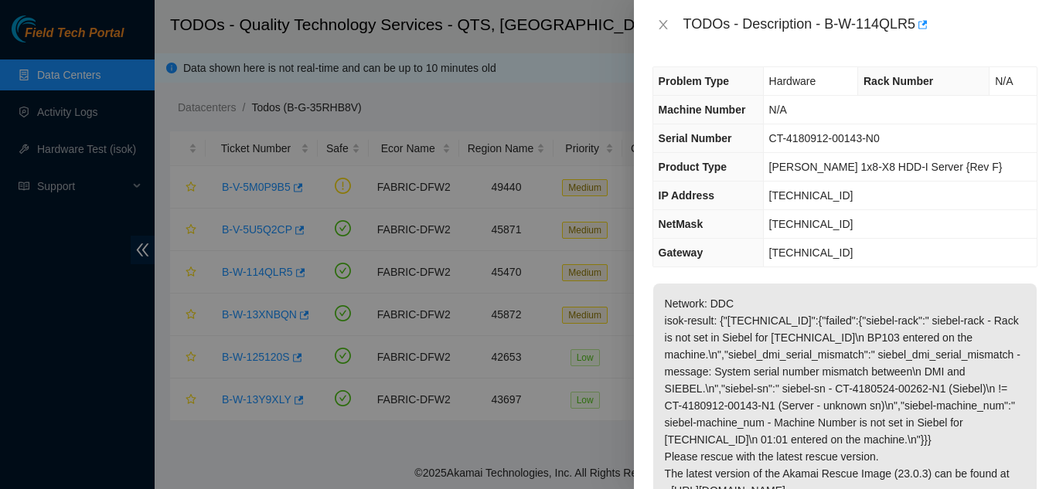
scroll to position [0, 0]
click at [658, 22] on icon "close" at bounding box center [663, 25] width 12 height 12
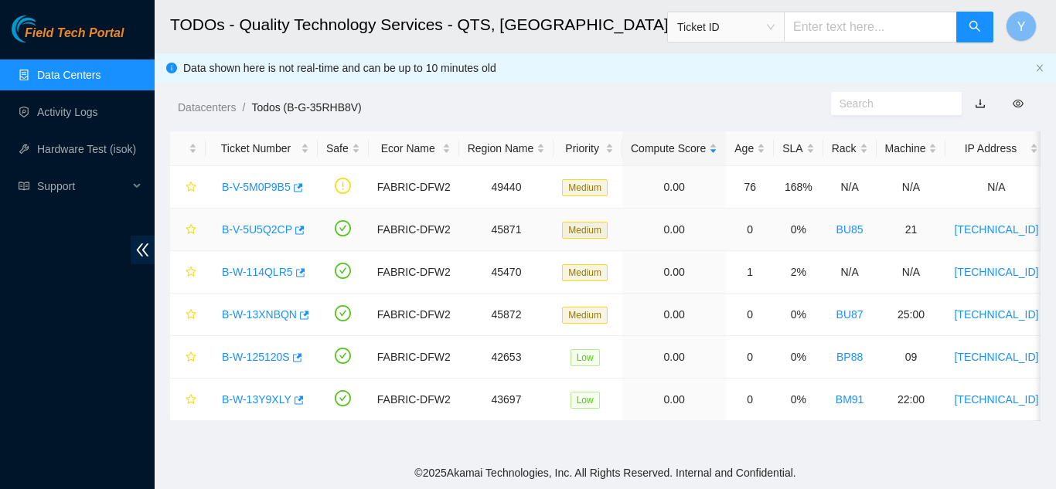
click at [260, 230] on link "B-V-5U5Q2CP" at bounding box center [257, 229] width 70 height 12
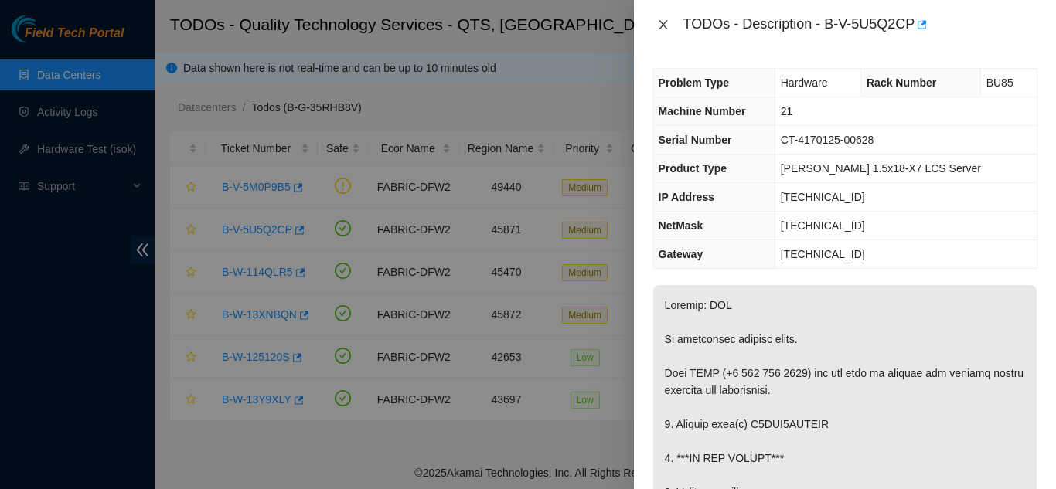
click at [663, 24] on icon "close" at bounding box center [662, 24] width 9 height 9
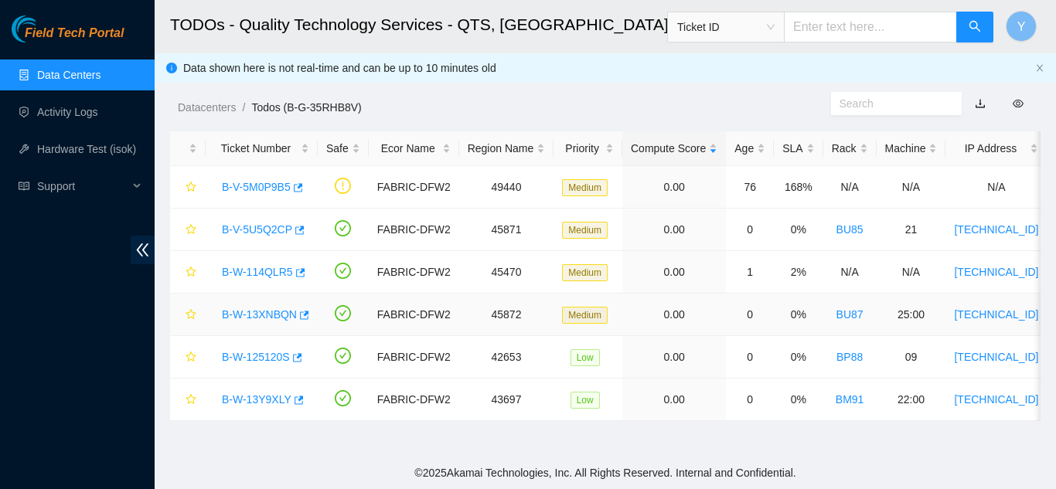
click at [258, 316] on link "B-W-13XNBQN" at bounding box center [259, 314] width 75 height 12
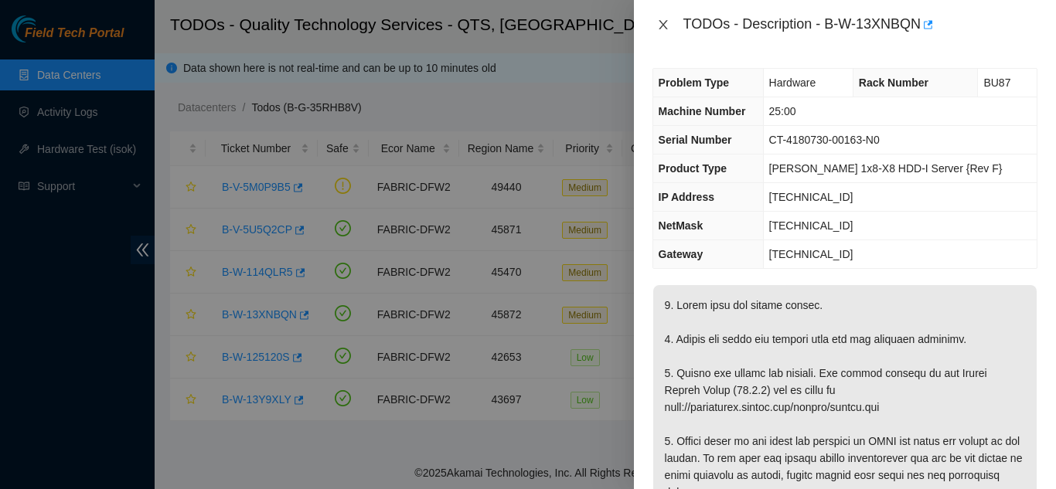
click at [662, 29] on icon "close" at bounding box center [663, 25] width 12 height 12
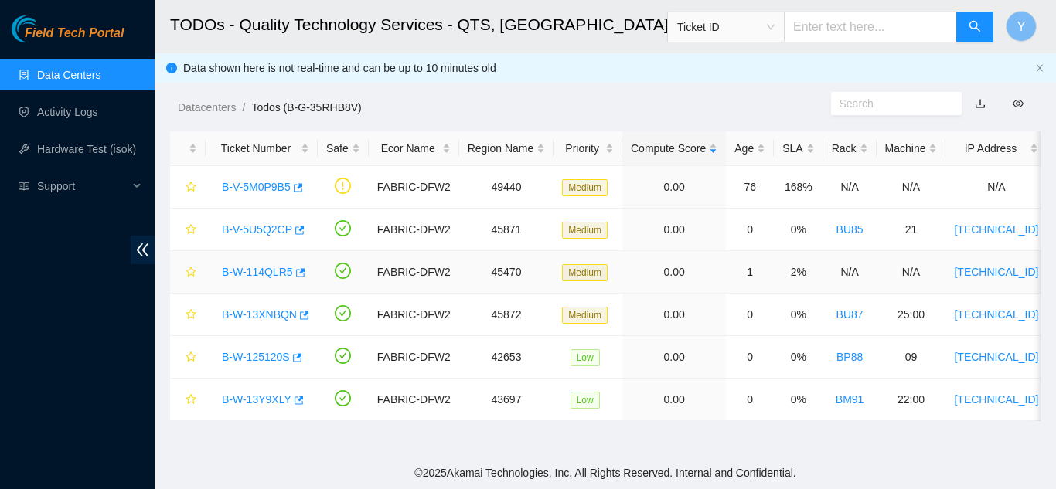
click at [253, 272] on link "B-W-114QLR5" at bounding box center [257, 272] width 71 height 12
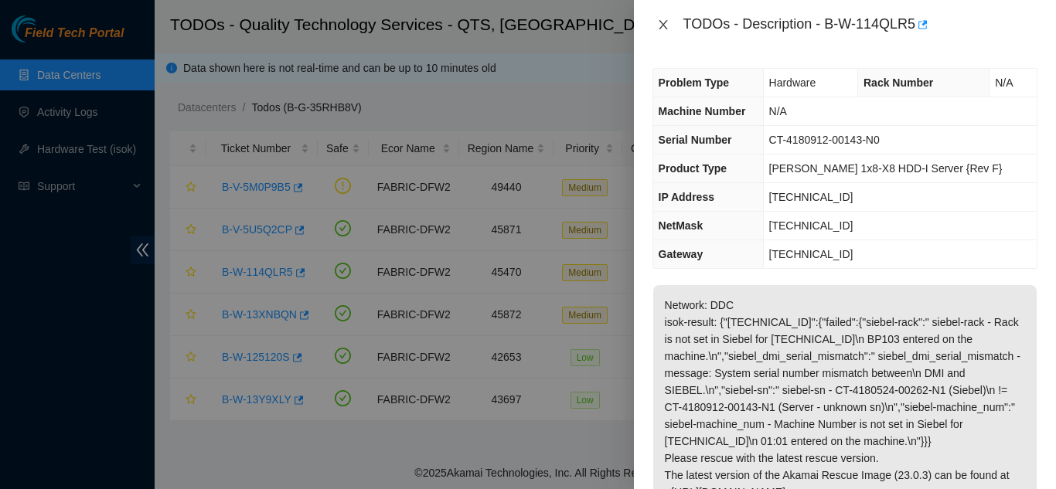
click at [665, 28] on icon "close" at bounding box center [662, 24] width 9 height 9
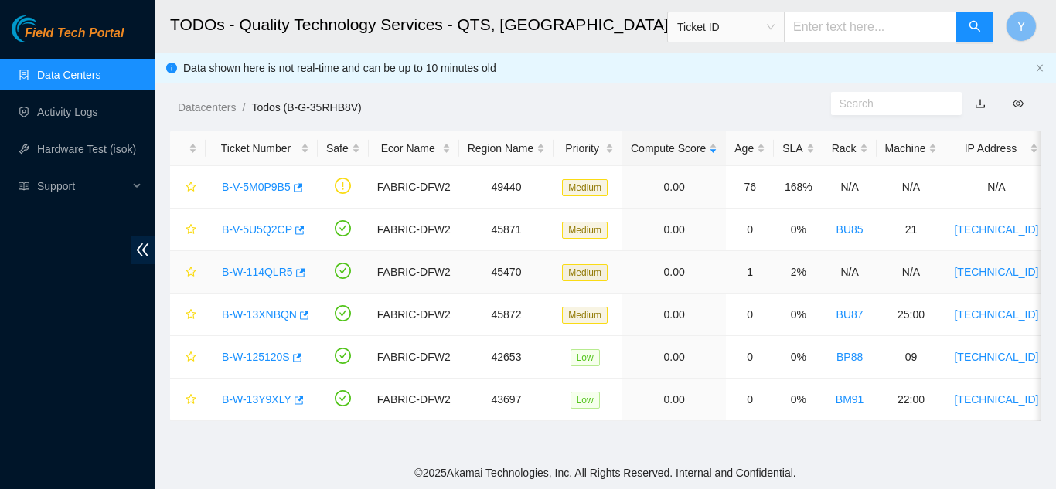
click at [250, 268] on link "B-W-114QLR5" at bounding box center [257, 272] width 71 height 12
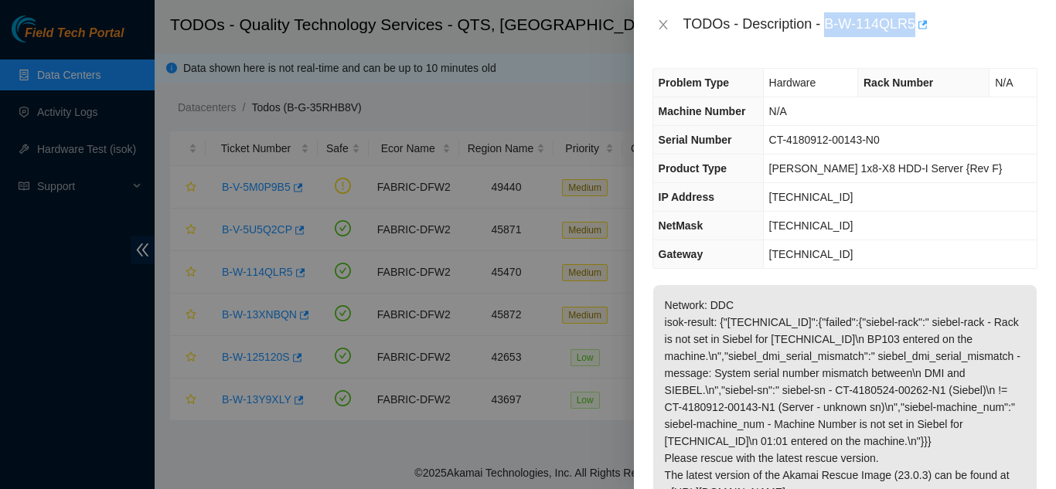
drag, startPoint x: 826, startPoint y: 25, endPoint x: 915, endPoint y: 20, distance: 89.0
click at [915, 20] on div "TODOs - Description - B-W-114QLR5" at bounding box center [860, 24] width 354 height 25
copy div "B-W-114QLR5"
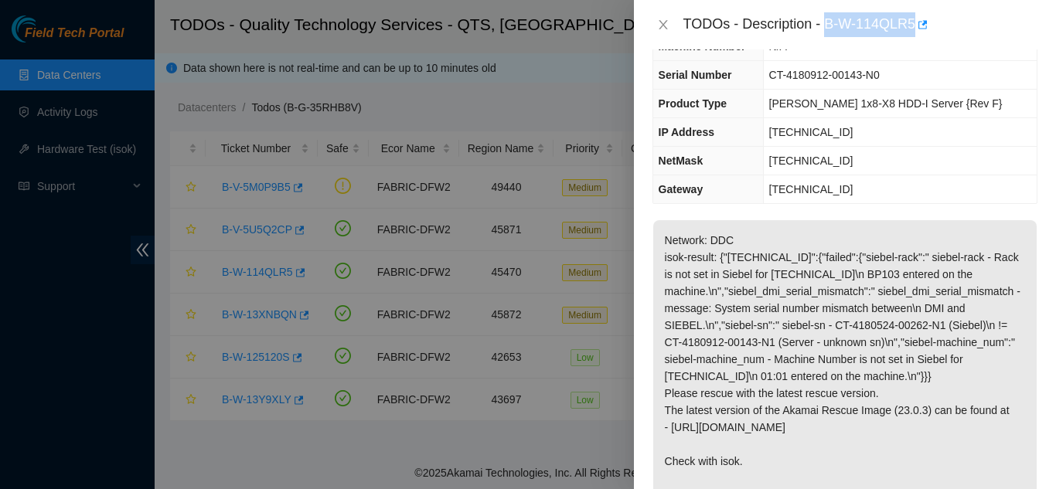
scroll to position [77, 0]
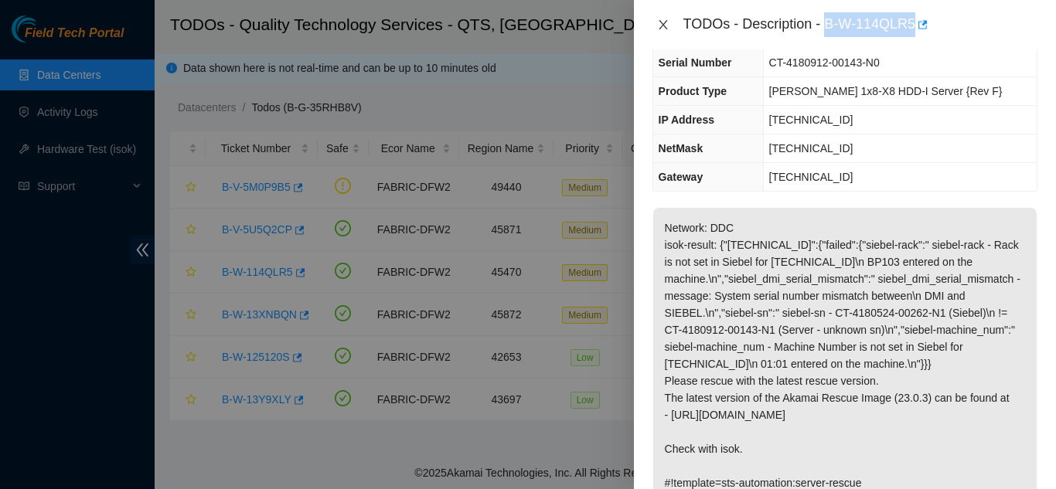
drag, startPoint x: 670, startPoint y: 26, endPoint x: 661, endPoint y: 24, distance: 8.6
click at [666, 26] on button "Close" at bounding box center [663, 25] width 22 height 15
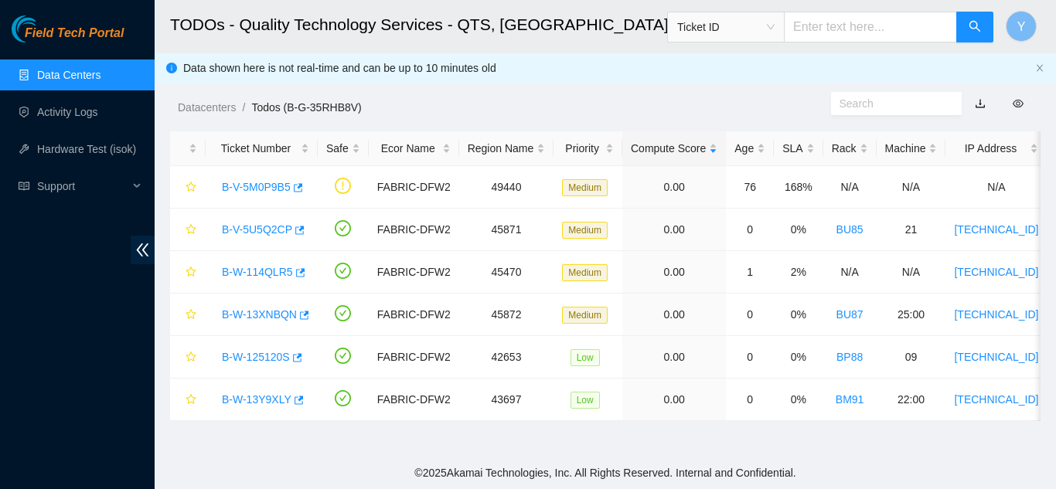
scroll to position [111, 0]
click at [250, 232] on link "B-V-5U5Q2CP" at bounding box center [257, 229] width 70 height 12
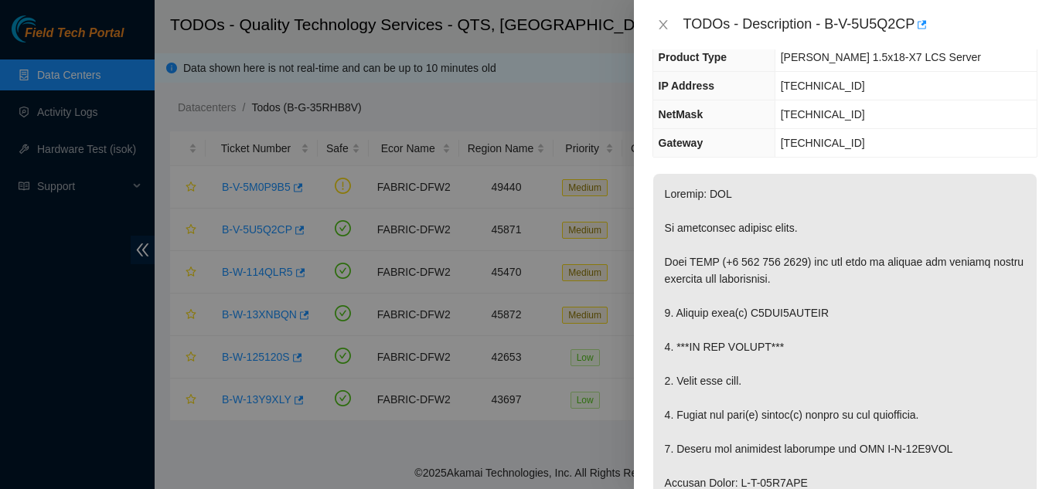
scroll to position [77, 0]
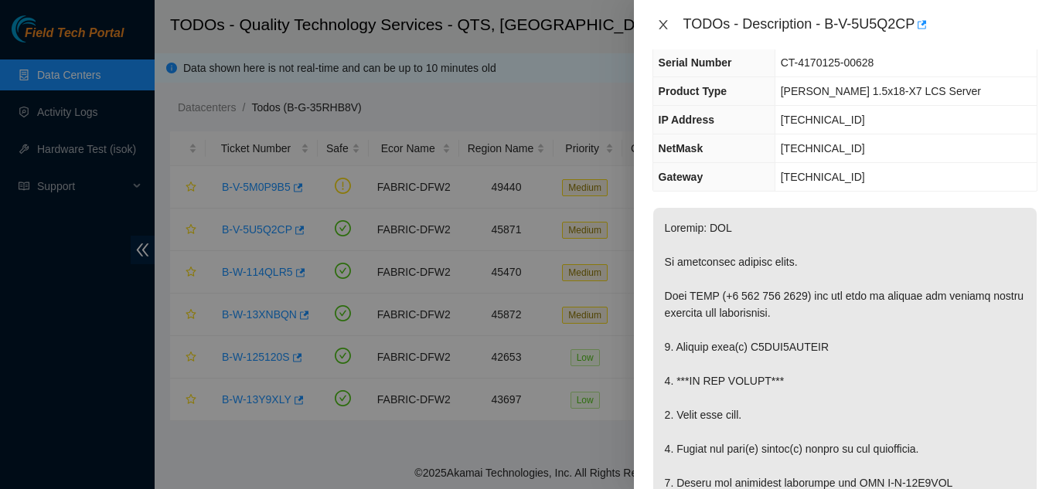
drag, startPoint x: 672, startPoint y: 37, endPoint x: 665, endPoint y: 31, distance: 8.7
click at [667, 34] on div "TODOs - Description - B-V-5U5Q2CP" at bounding box center [845, 24] width 422 height 49
click at [661, 19] on icon "close" at bounding box center [663, 25] width 12 height 12
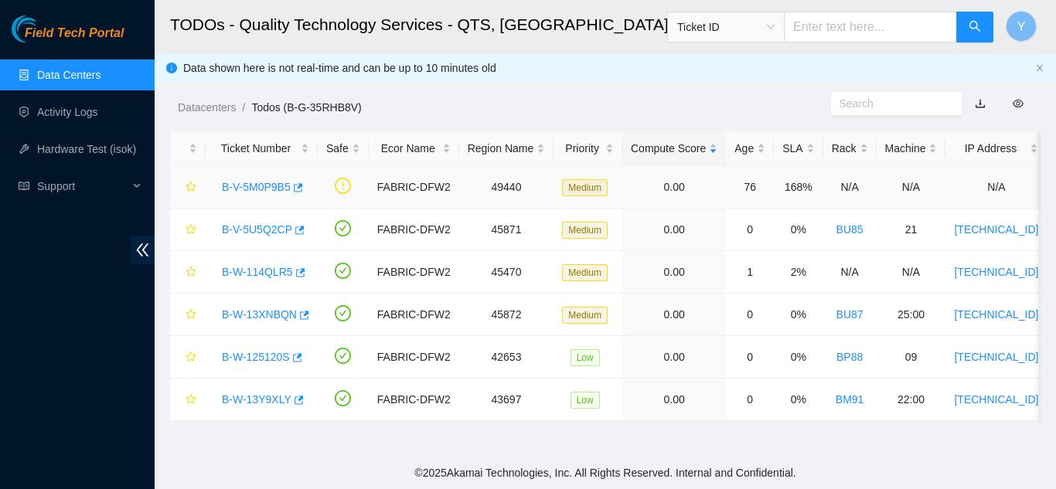
drag, startPoint x: 253, startPoint y: 185, endPoint x: 317, endPoint y: 197, distance: 65.3
click at [253, 184] on link "B-V-5M0P9B5" at bounding box center [256, 187] width 69 height 12
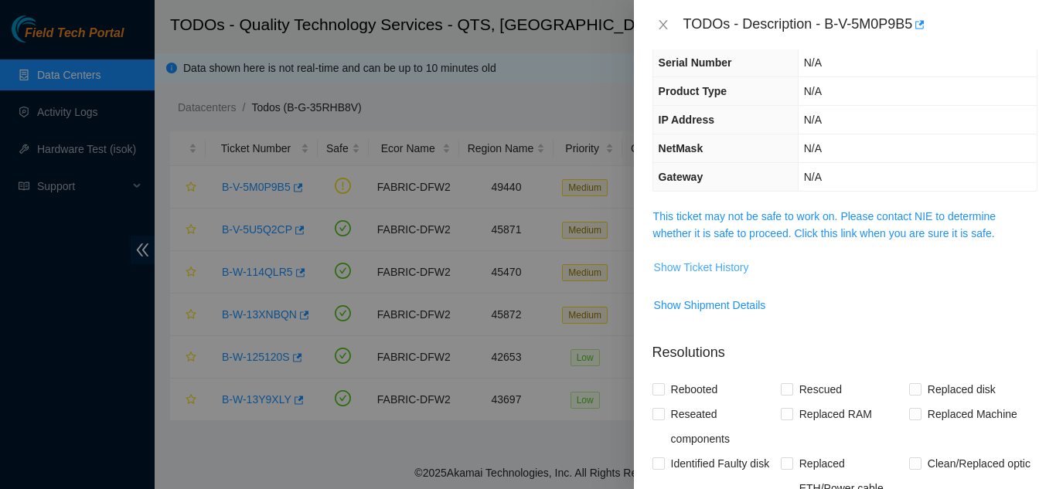
click at [668, 266] on span "Show Ticket History" at bounding box center [701, 267] width 95 height 17
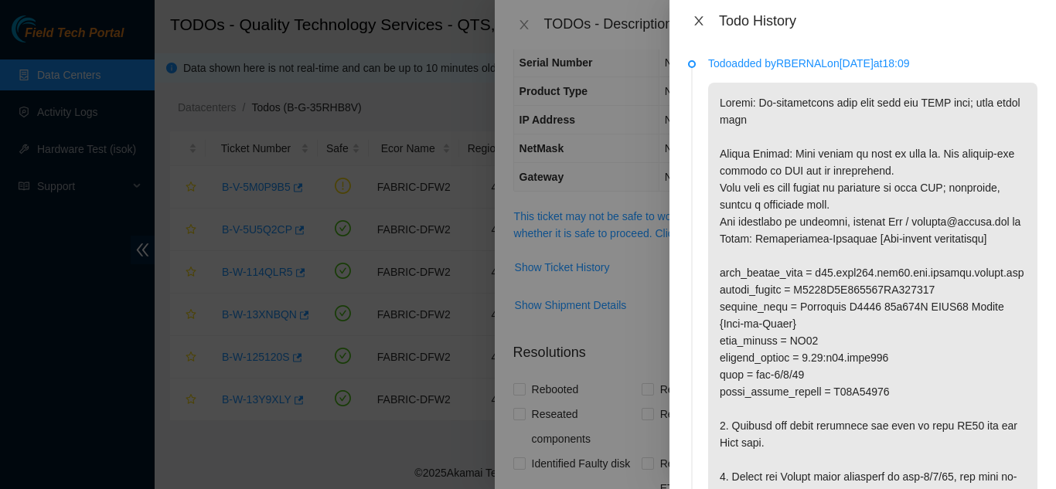
click at [695, 19] on icon "close" at bounding box center [698, 21] width 12 height 12
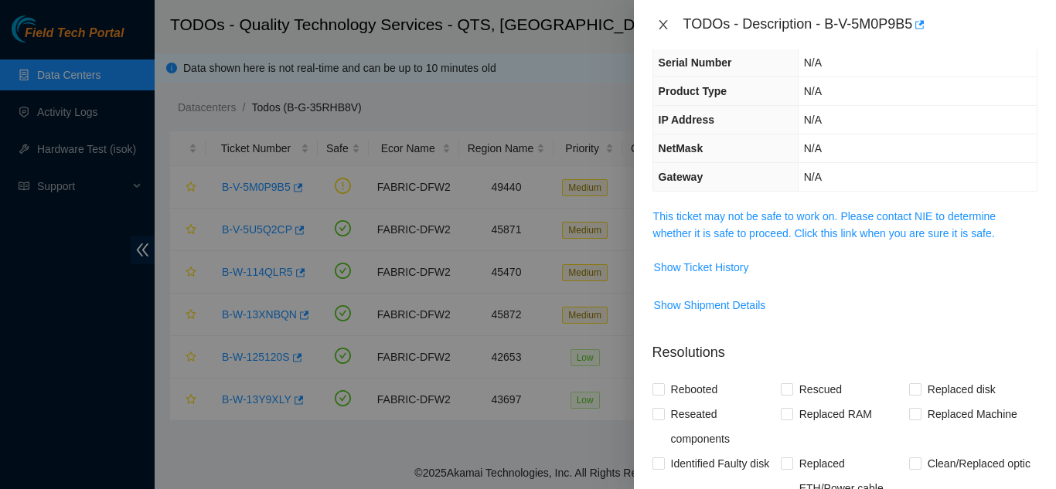
click at [659, 26] on icon "close" at bounding box center [663, 25] width 12 height 12
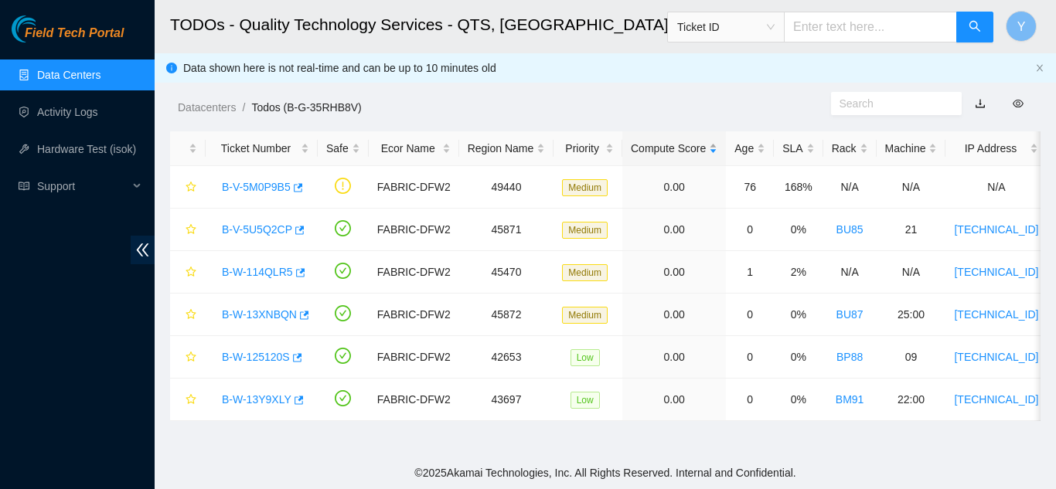
scroll to position [111, 0]
click at [253, 399] on link "B-W-13Y9XLY" at bounding box center [257, 399] width 70 height 12
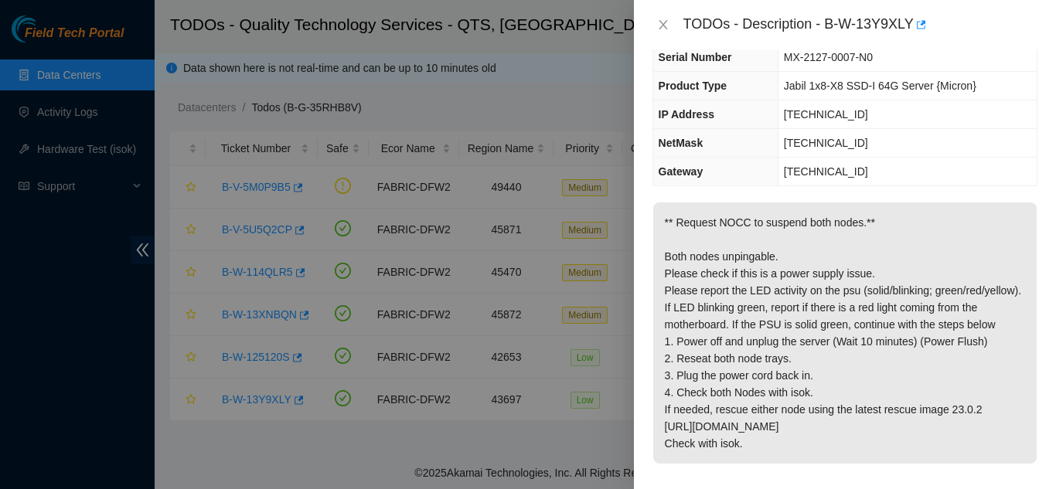
scroll to position [77, 0]
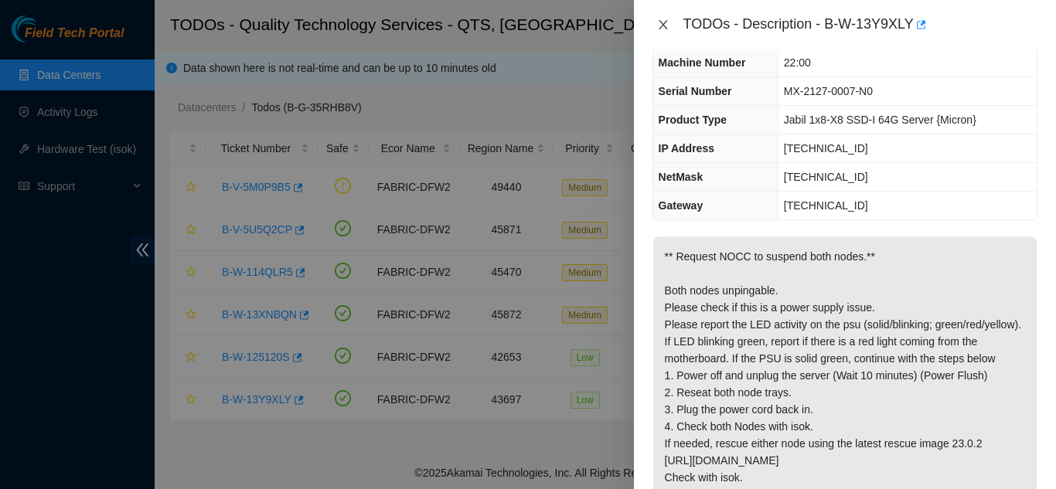
click at [662, 26] on icon "close" at bounding box center [663, 25] width 12 height 12
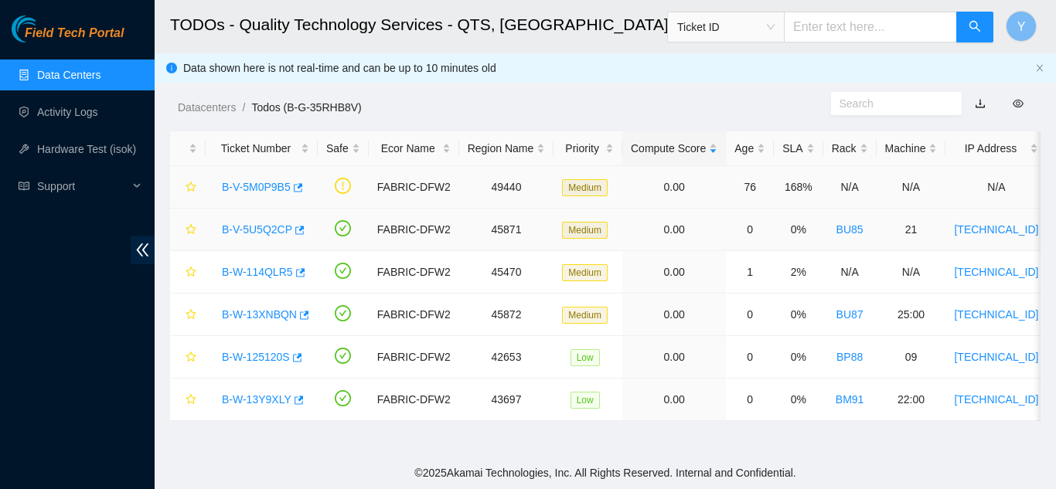
scroll to position [111, 0]
click at [259, 268] on link "B-W-114QLR5" at bounding box center [257, 272] width 71 height 12
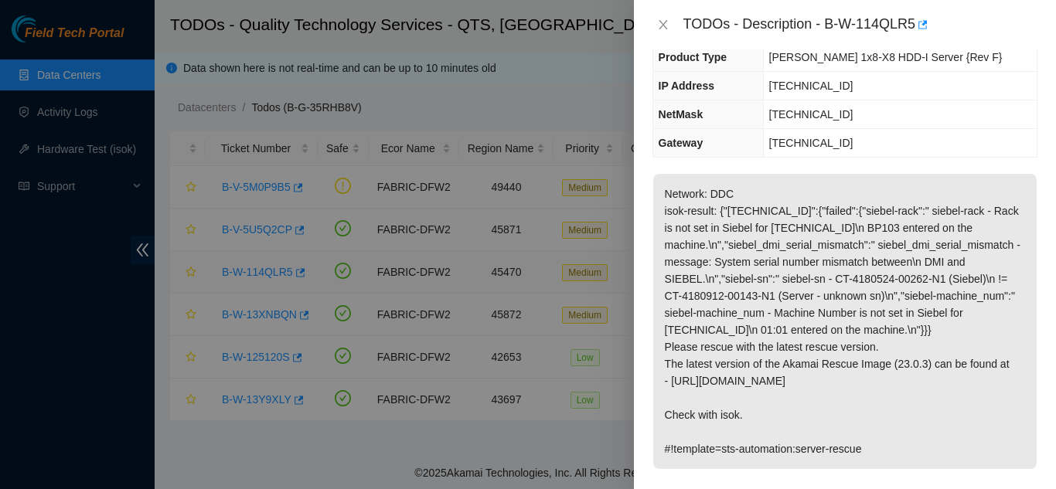
scroll to position [77, 0]
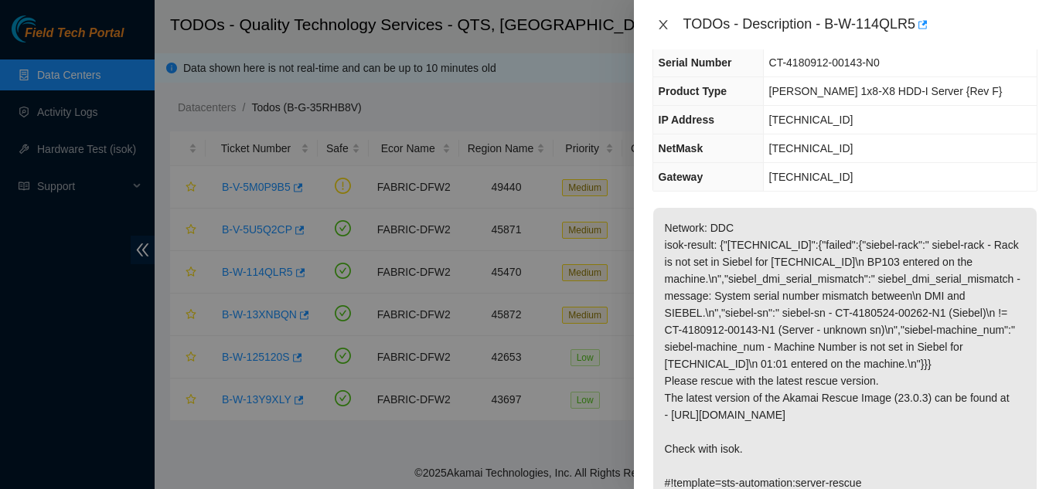
click at [664, 29] on icon "close" at bounding box center [663, 25] width 12 height 12
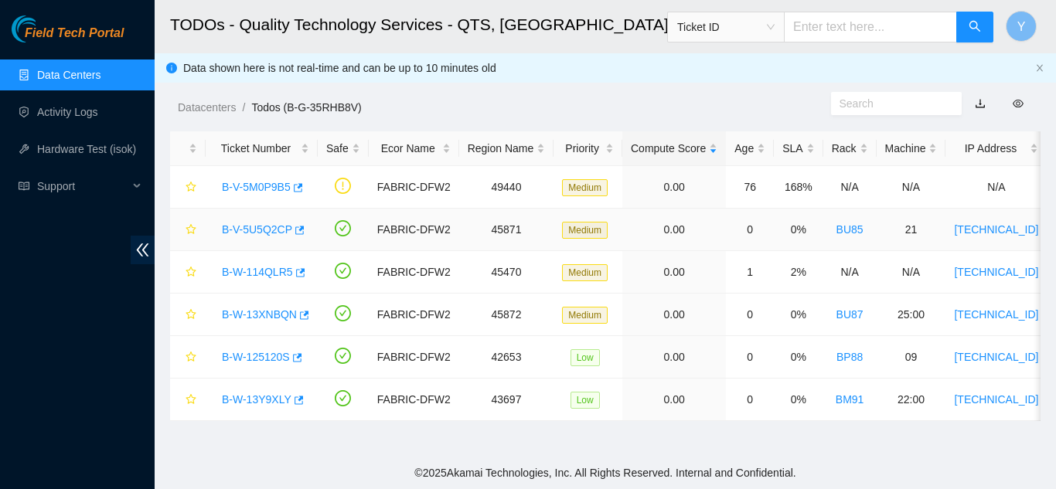
scroll to position [111, 0]
click at [260, 270] on link "B-W-114QLR5" at bounding box center [257, 272] width 71 height 12
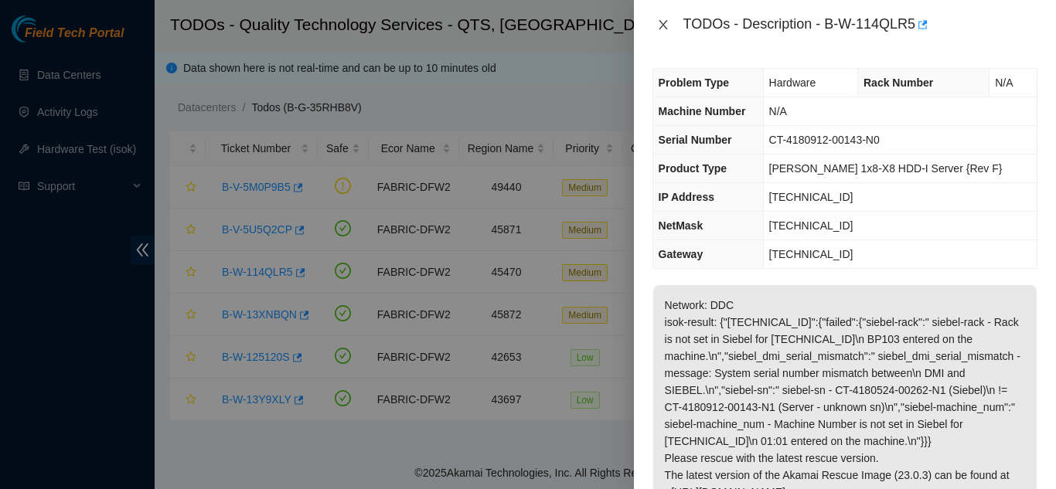
click at [667, 25] on icon "close" at bounding box center [663, 25] width 12 height 12
